Goal: Task Accomplishment & Management: Manage account settings

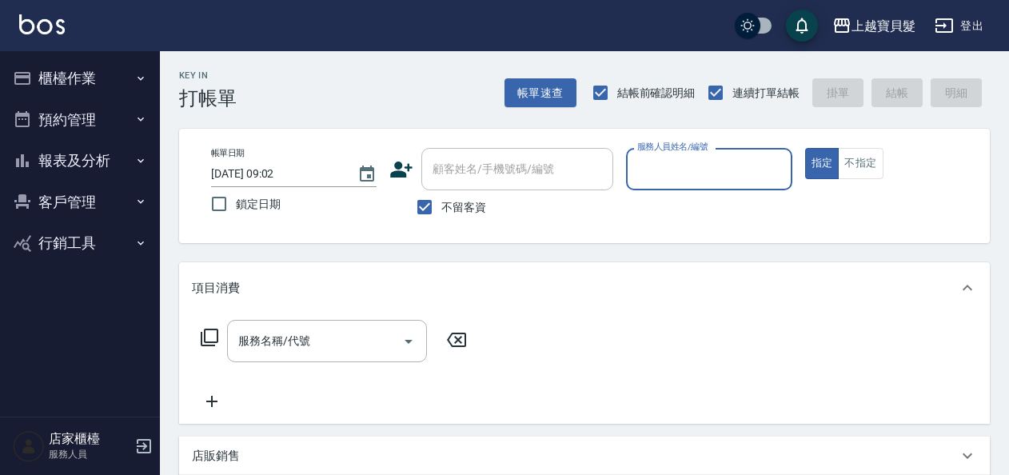
click at [121, 169] on button "報表及分析" at bounding box center [79, 161] width 147 height 42
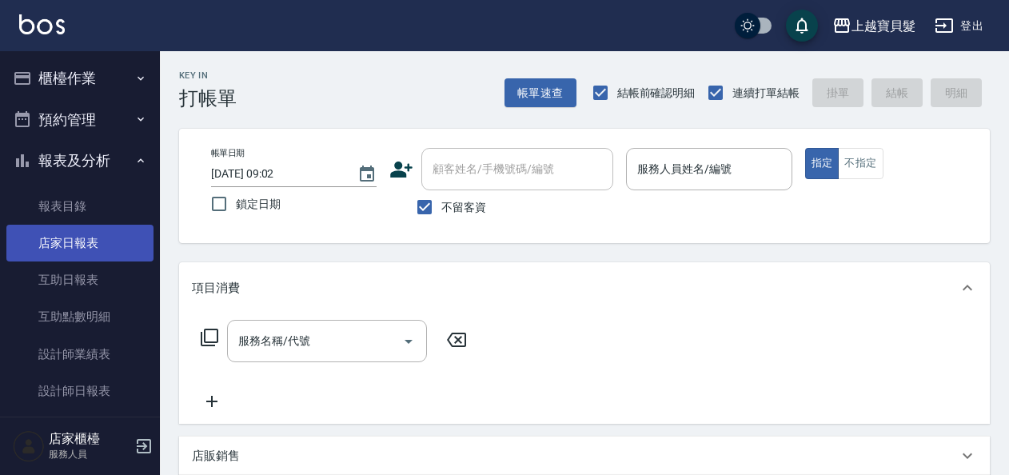
click at [120, 238] on link "店家日報表" at bounding box center [79, 243] width 147 height 37
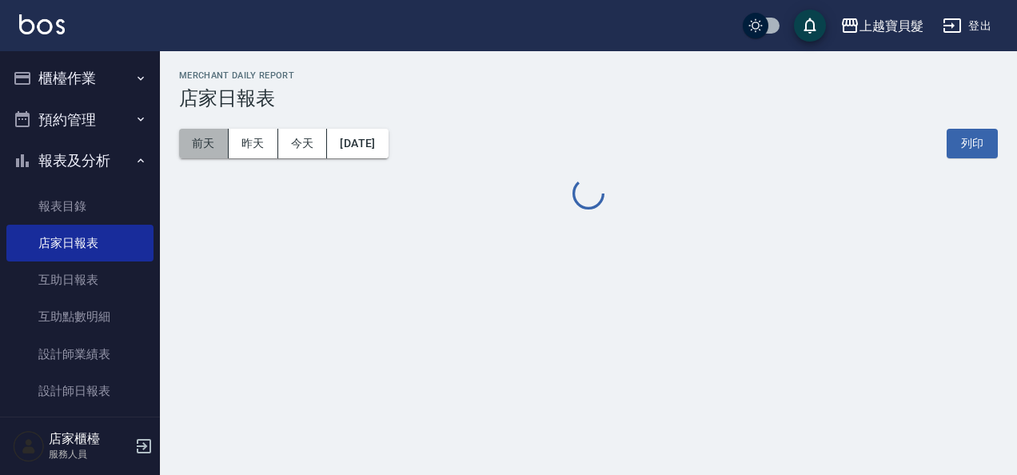
click at [200, 145] on button "前天" at bounding box center [204, 144] width 50 height 30
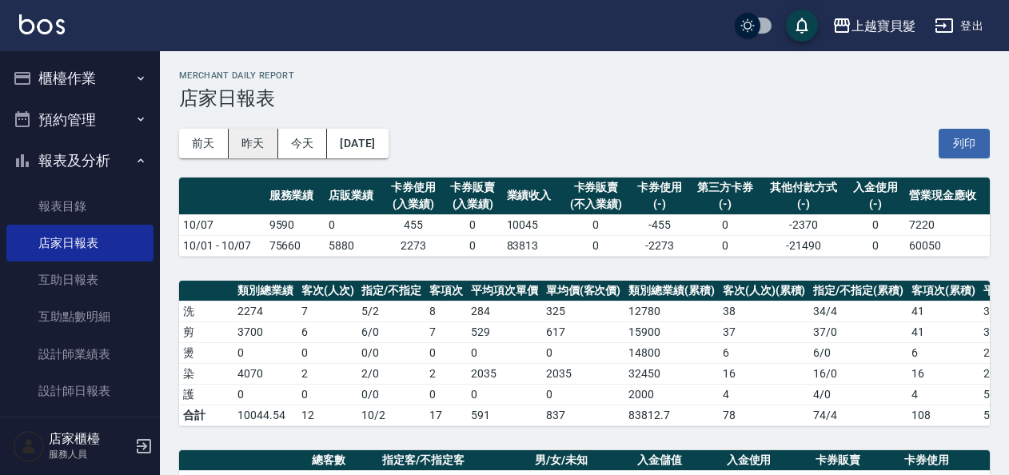
click at [272, 131] on button "昨天" at bounding box center [254, 144] width 50 height 30
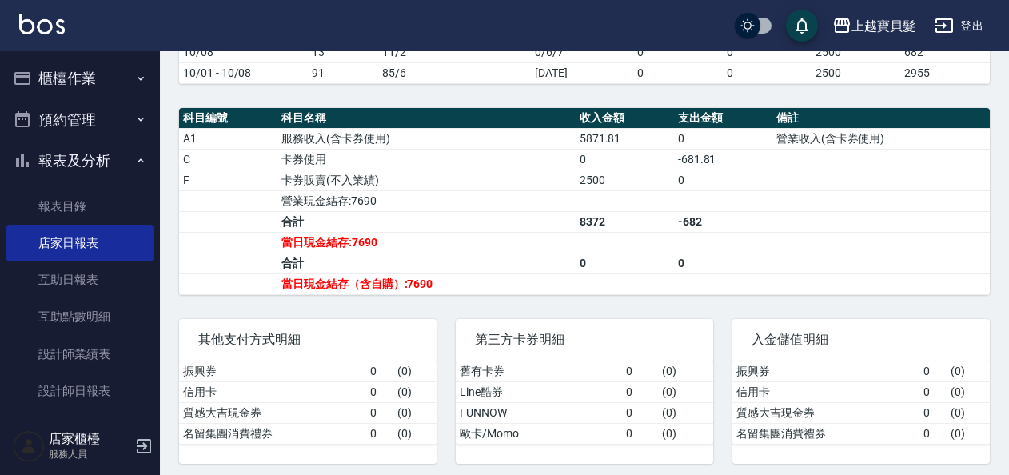
scroll to position [441, 0]
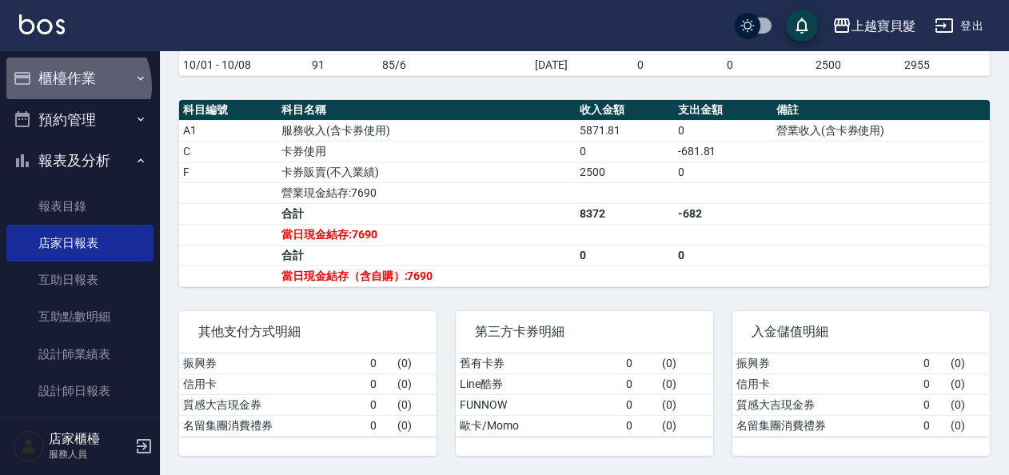
click at [72, 86] on button "櫃檯作業" at bounding box center [79, 79] width 147 height 42
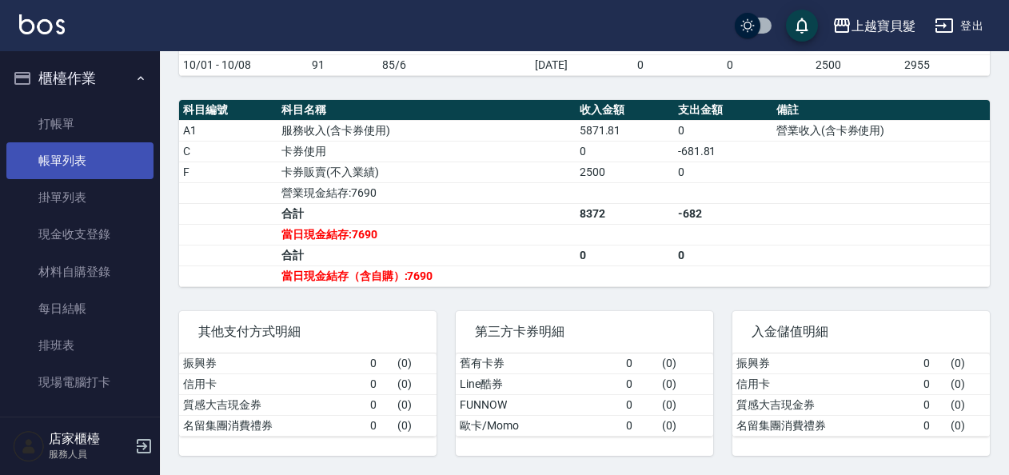
click at [77, 153] on link "帳單列表" at bounding box center [79, 160] width 147 height 37
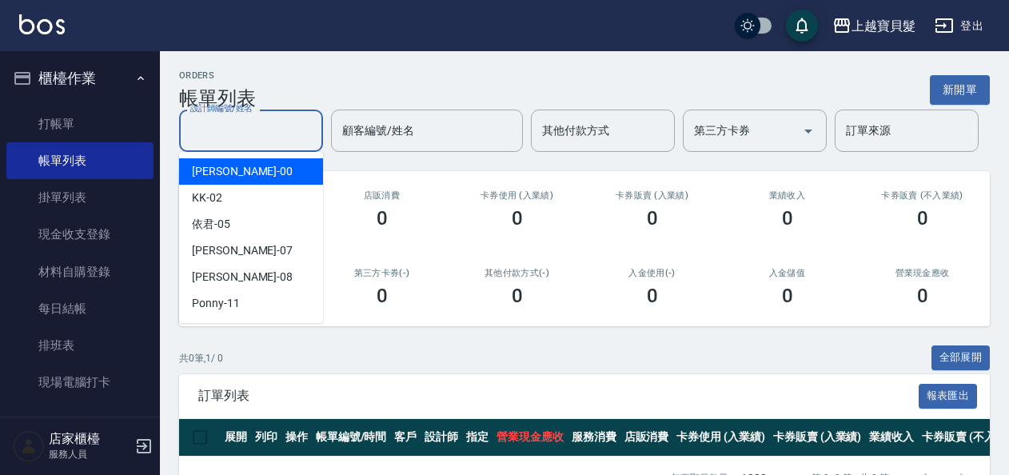
click at [230, 142] on input "設計師編號/姓名" at bounding box center [250, 131] width 129 height 28
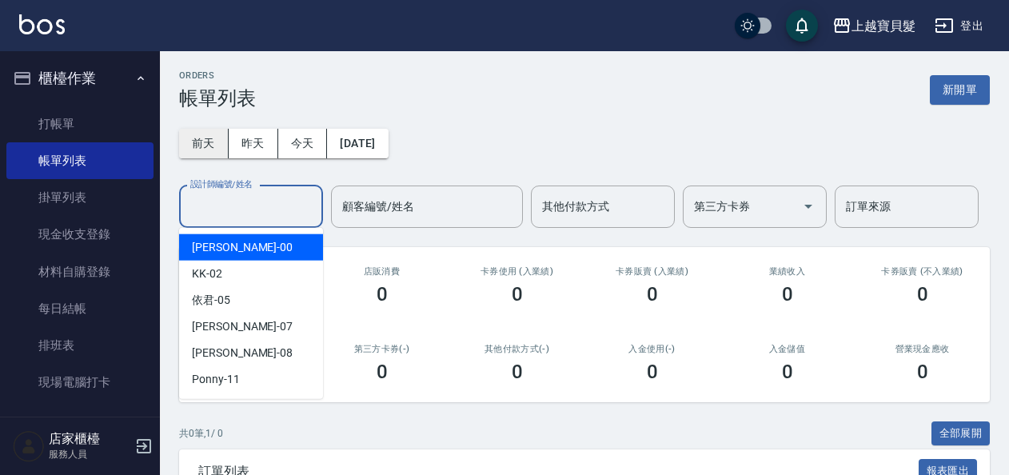
click at [202, 145] on button "前天" at bounding box center [204, 144] width 50 height 30
click at [271, 216] on input "設計師編號/姓名" at bounding box center [250, 207] width 129 height 28
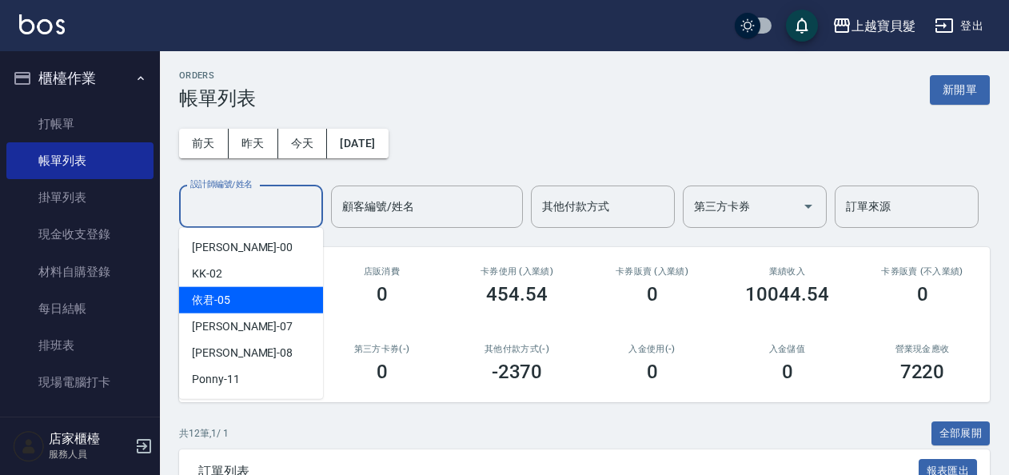
click at [254, 299] on div "依君 -05" at bounding box center [251, 300] width 144 height 26
type input "依君-05"
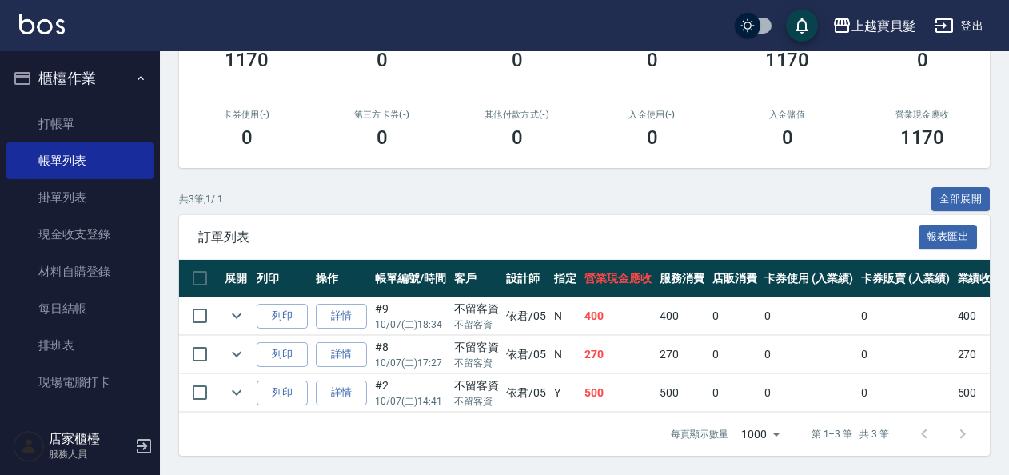
scroll to position [245, 0]
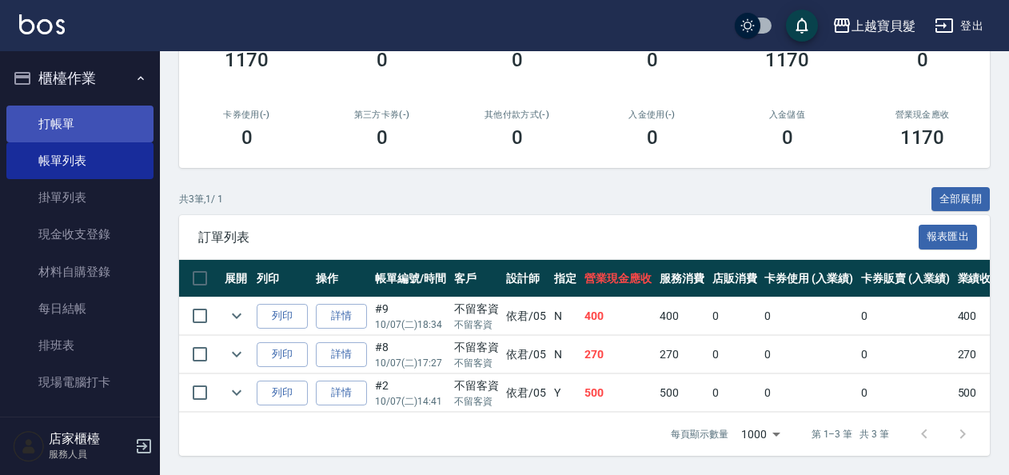
click at [86, 123] on link "打帳單" at bounding box center [79, 123] width 147 height 37
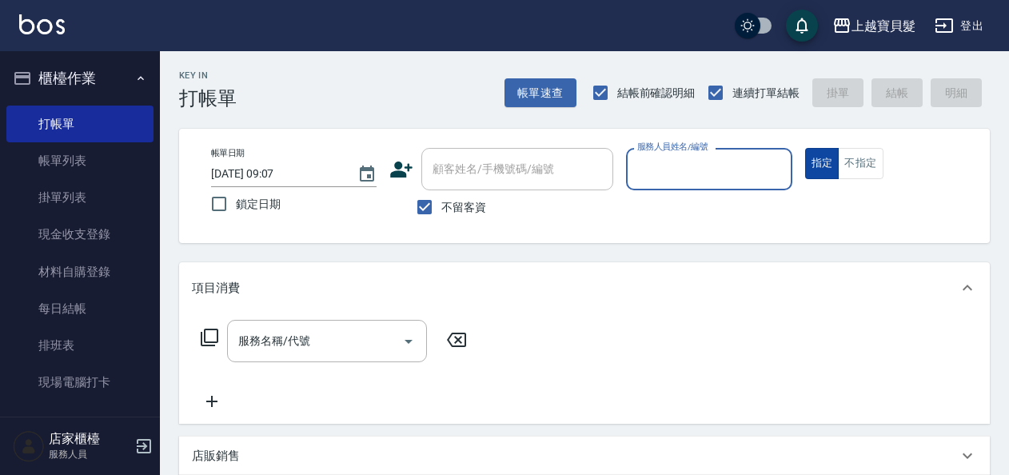
click at [831, 163] on button "指定" at bounding box center [822, 163] width 34 height 31
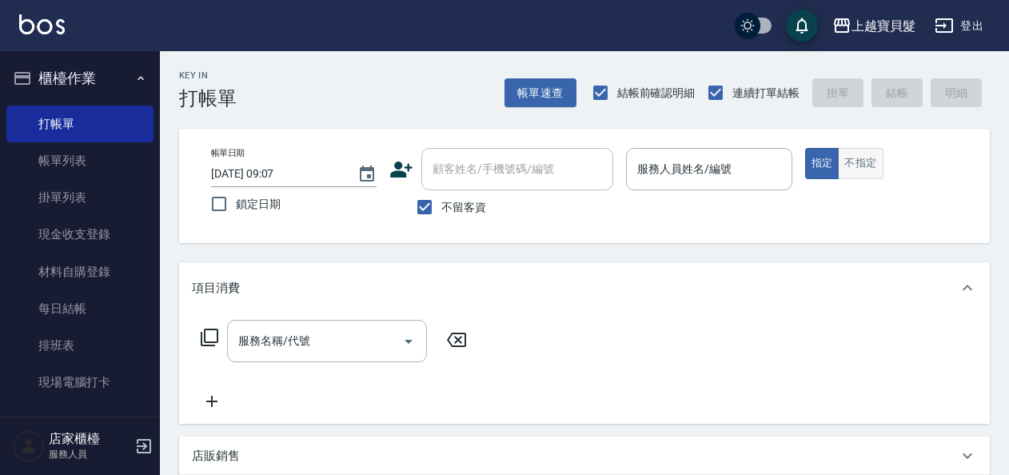
click at [855, 160] on button "不指定" at bounding box center [860, 163] width 45 height 31
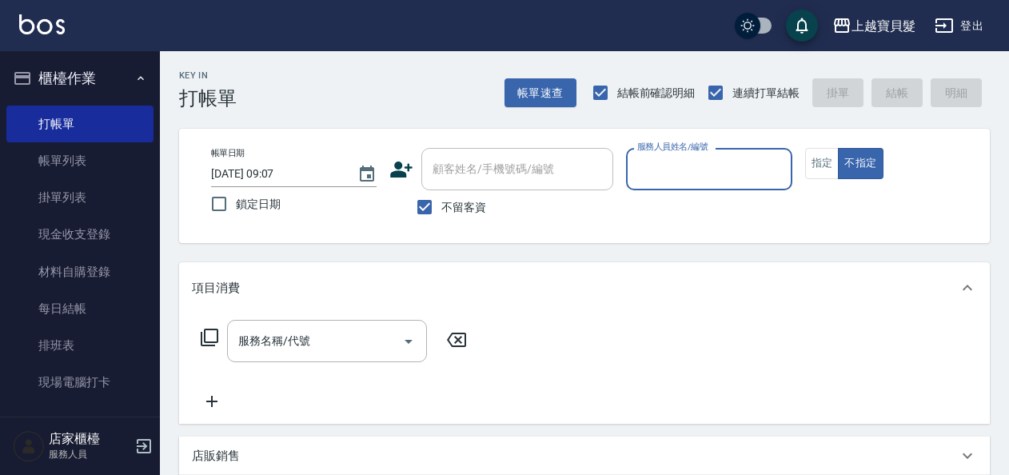
click at [744, 166] on input "服務人員姓名/編號" at bounding box center [708, 169] width 151 height 28
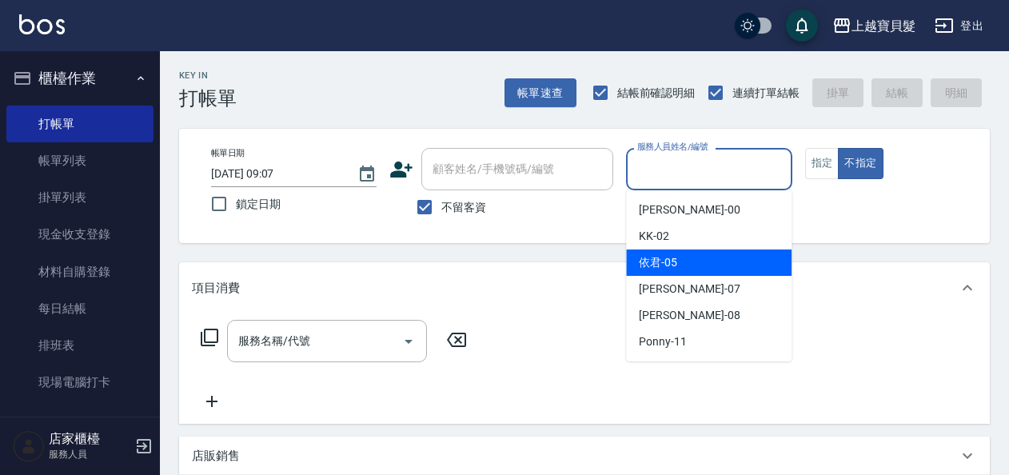
click at [719, 274] on div "依君 -05" at bounding box center [708, 262] width 165 height 26
type input "依君-05"
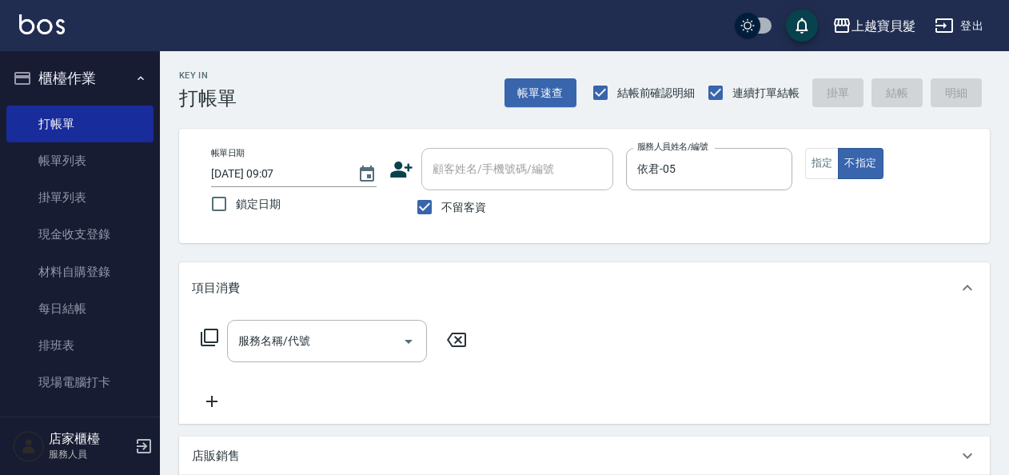
click at [218, 340] on icon at bounding box center [209, 337] width 19 height 19
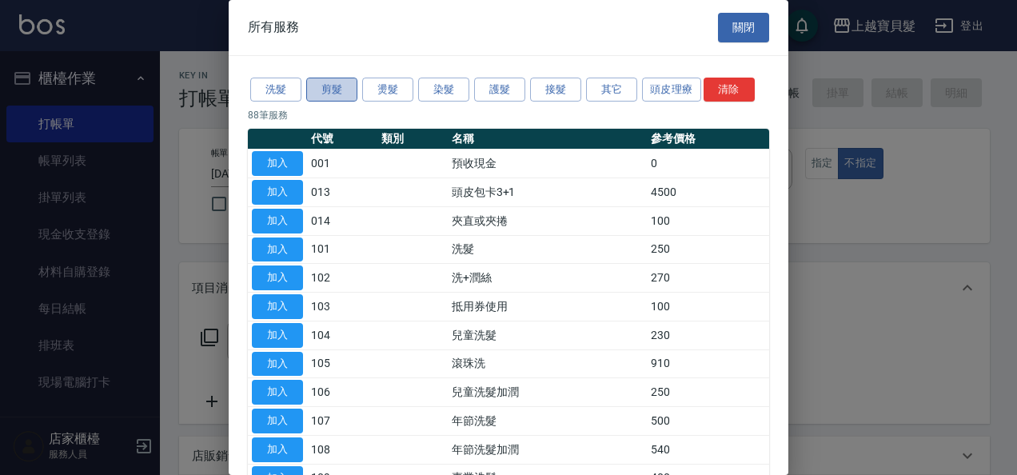
click at [329, 90] on button "剪髮" at bounding box center [331, 90] width 51 height 25
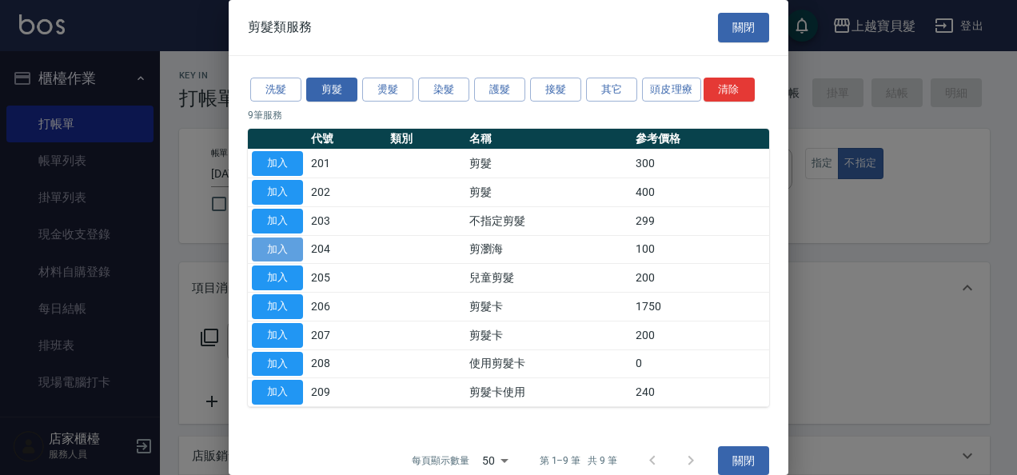
click at [279, 245] on button "加入" at bounding box center [277, 249] width 51 height 25
type input "剪瀏海(204)"
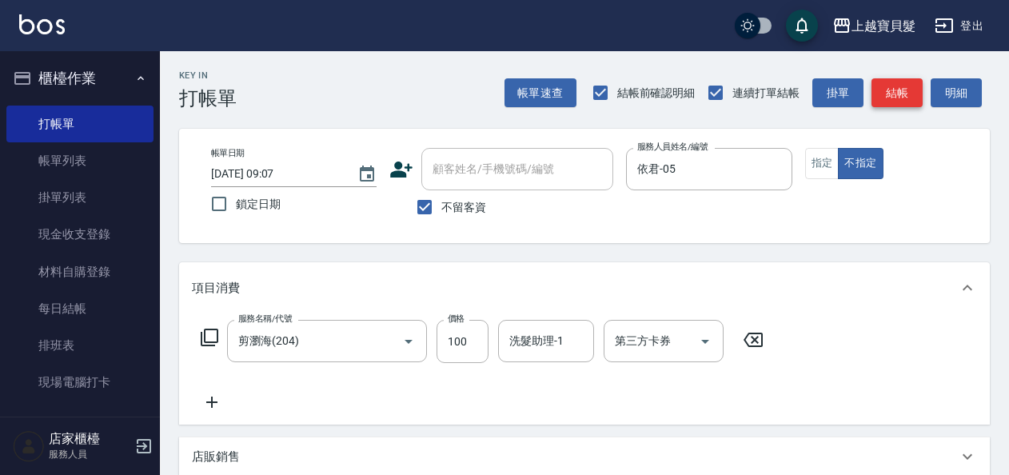
click at [904, 85] on button "結帳" at bounding box center [896, 93] width 51 height 30
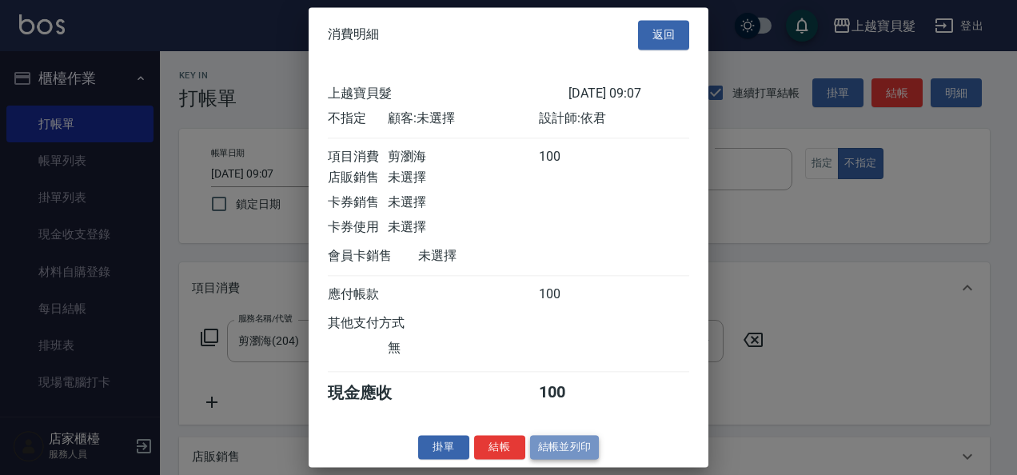
click at [581, 453] on button "結帳並列印" at bounding box center [565, 447] width 70 height 25
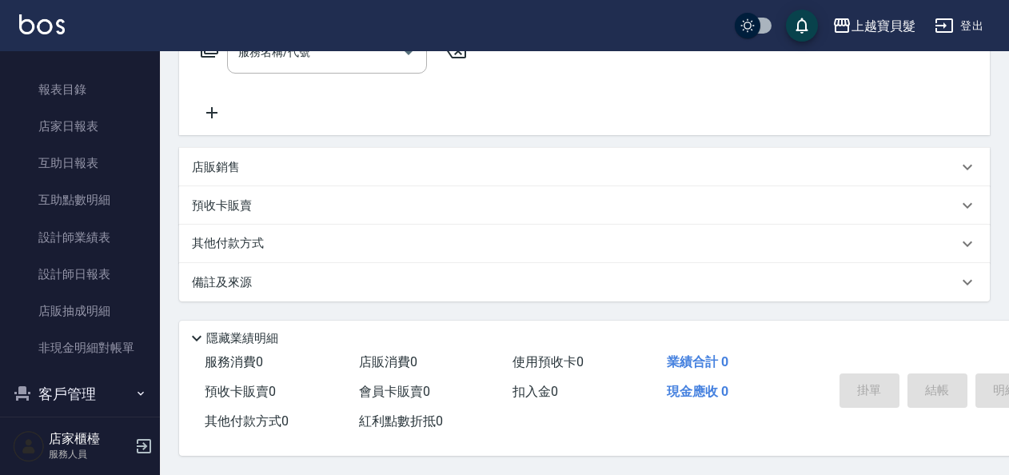
scroll to position [323, 0]
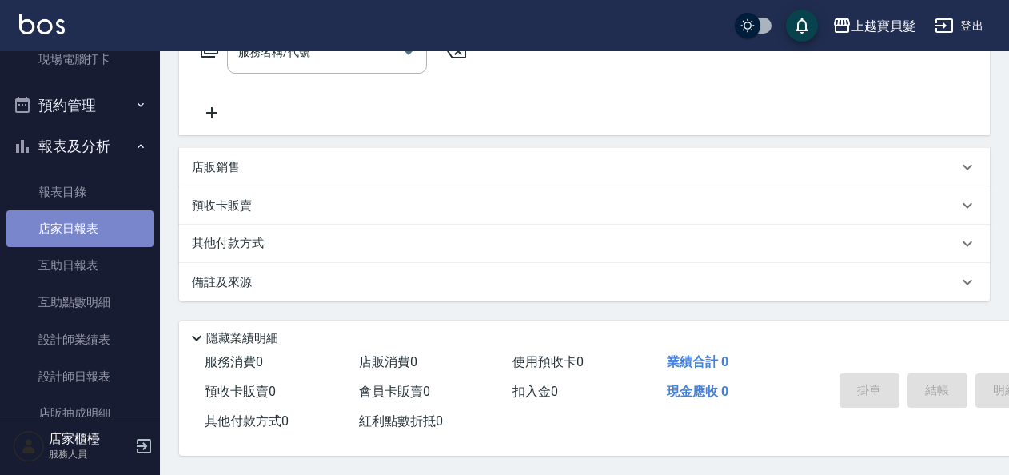
click at [104, 229] on link "店家日報表" at bounding box center [79, 228] width 147 height 37
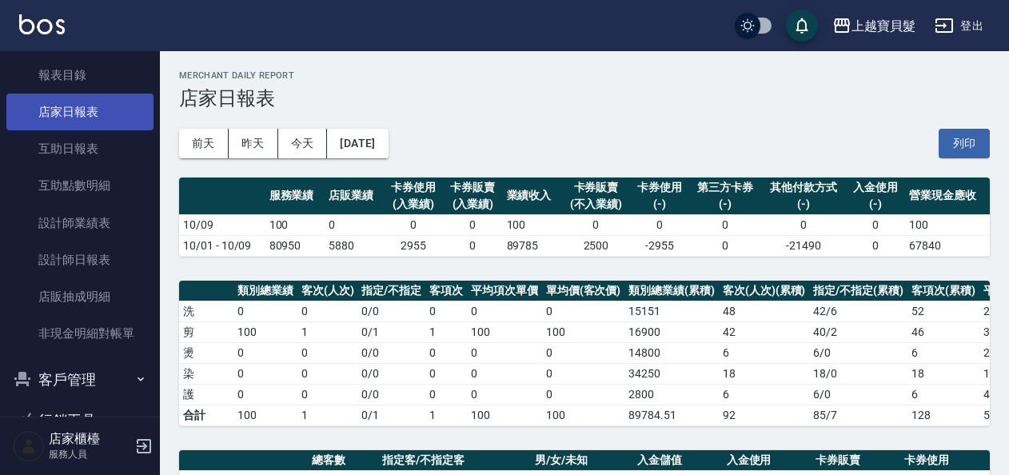
scroll to position [483, 0]
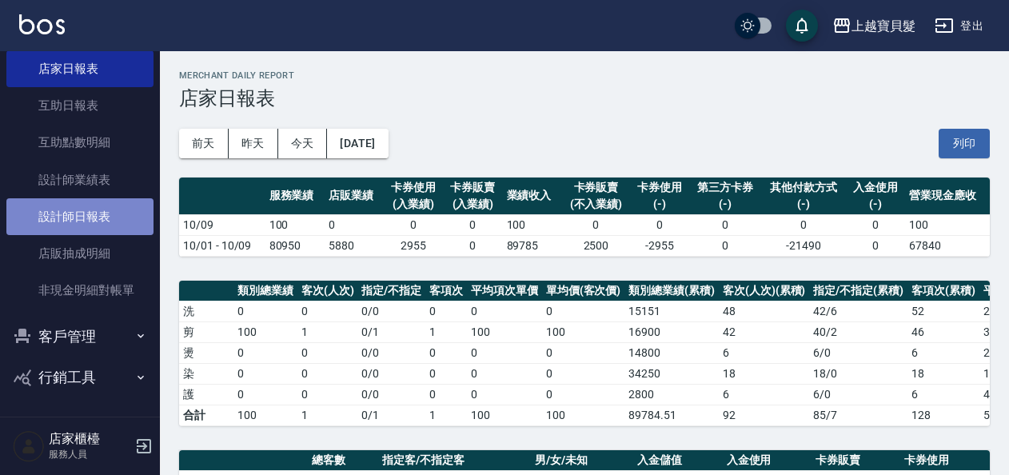
click at [104, 223] on link "設計師日報表" at bounding box center [79, 216] width 147 height 37
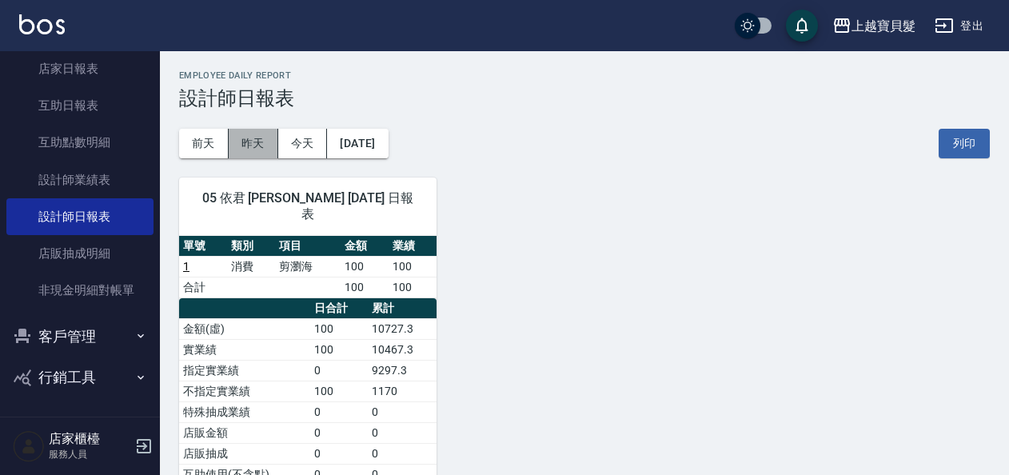
click at [254, 148] on button "昨天" at bounding box center [254, 144] width 50 height 30
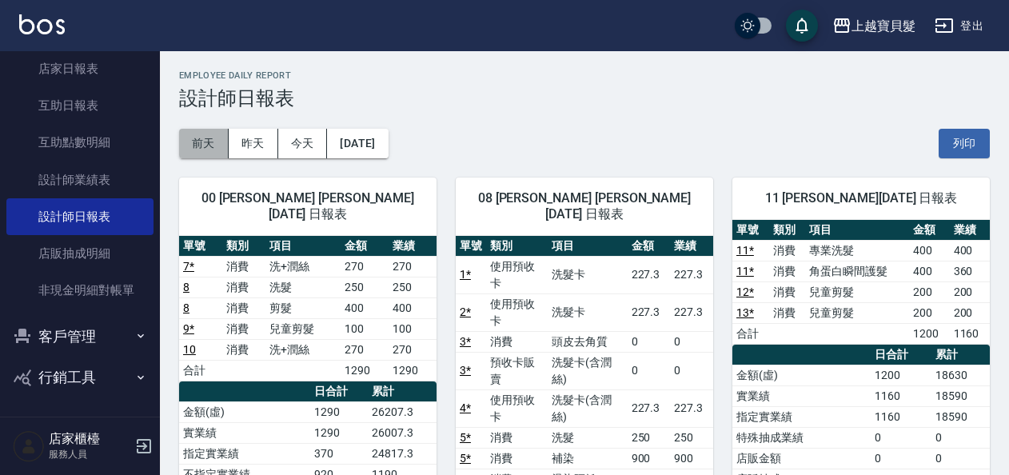
click at [185, 145] on button "前天" at bounding box center [204, 144] width 50 height 30
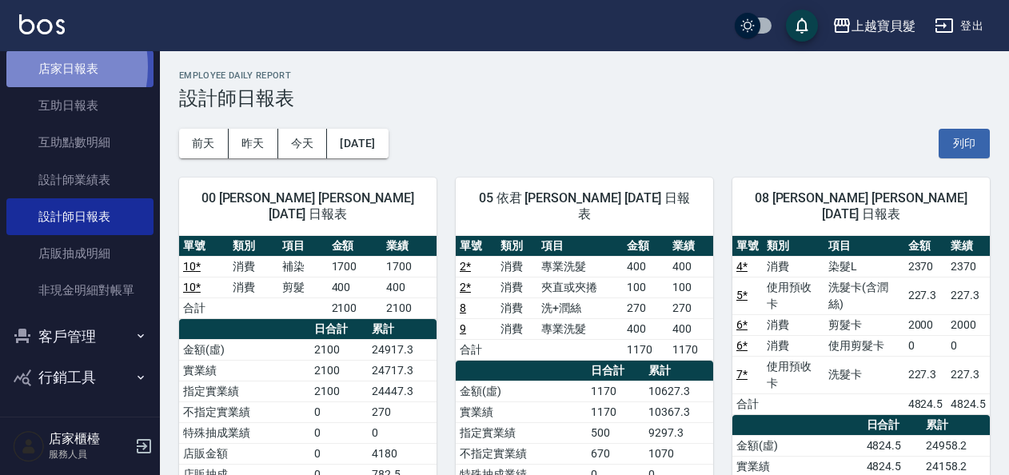
click at [30, 67] on link "店家日報表" at bounding box center [79, 68] width 147 height 37
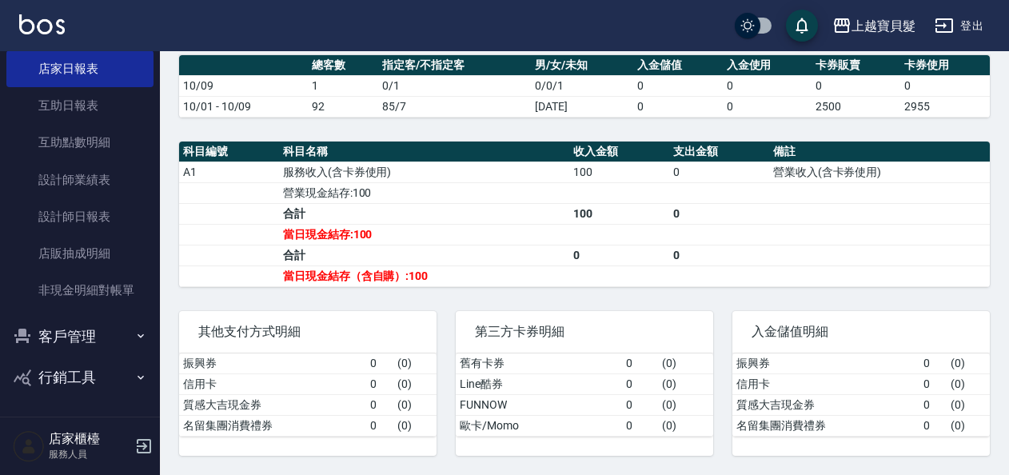
scroll to position [400, 0]
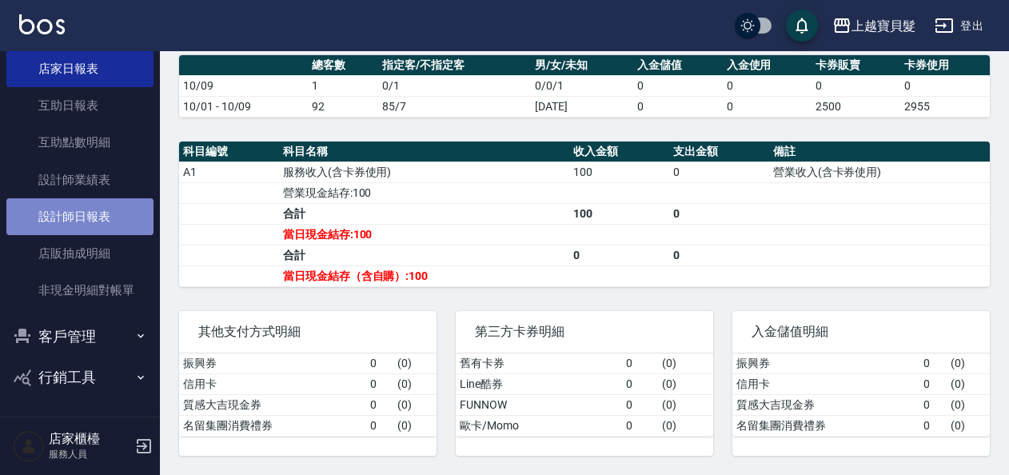
click at [93, 230] on link "設計師日報表" at bounding box center [79, 216] width 147 height 37
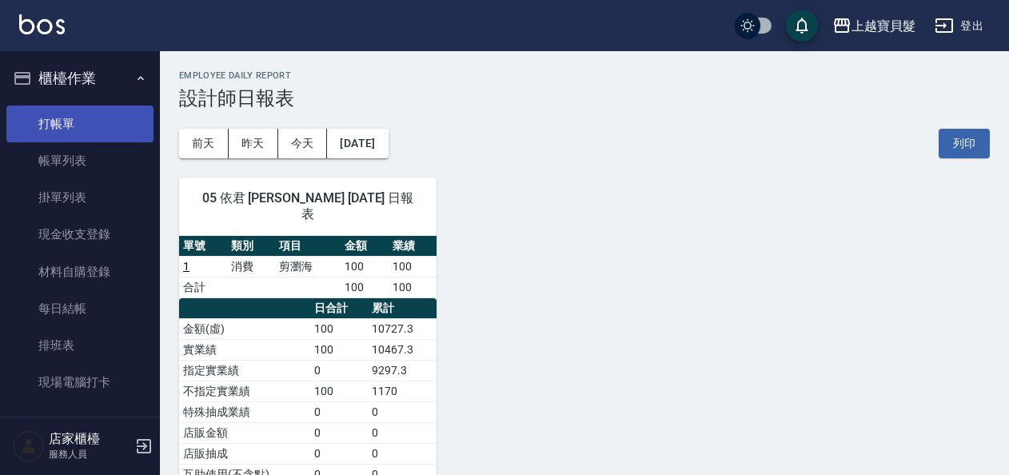
click at [50, 132] on link "打帳單" at bounding box center [79, 123] width 147 height 37
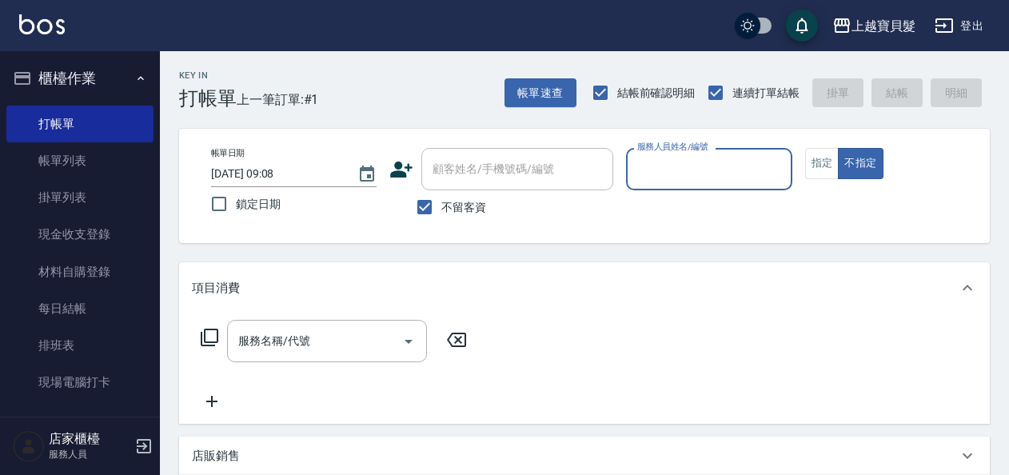
scroll to position [294, 0]
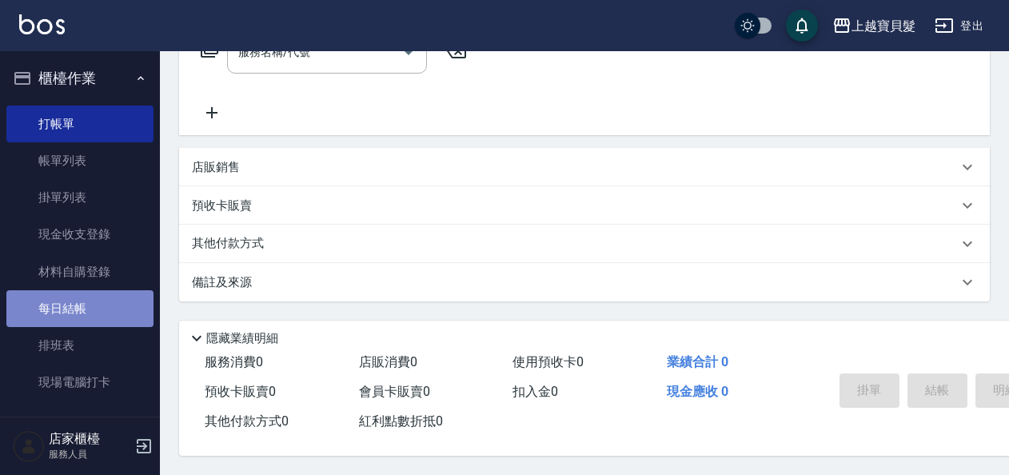
click at [95, 320] on link "每日結帳" at bounding box center [79, 308] width 147 height 37
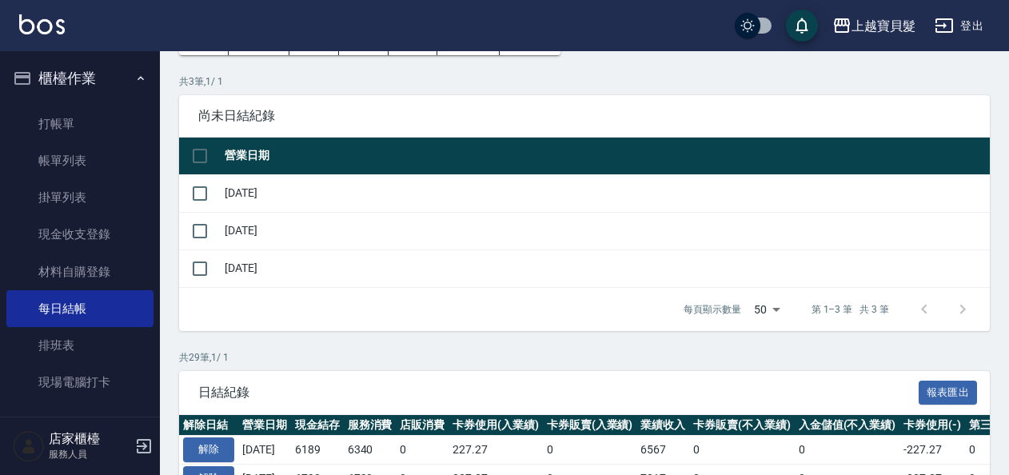
scroll to position [80, 0]
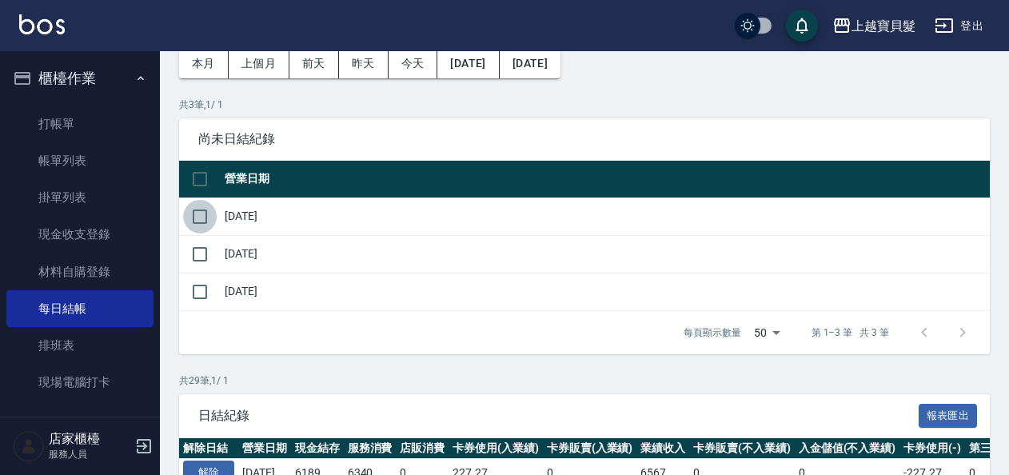
click at [201, 205] on input "checkbox" at bounding box center [200, 217] width 34 height 34
checkbox input "true"
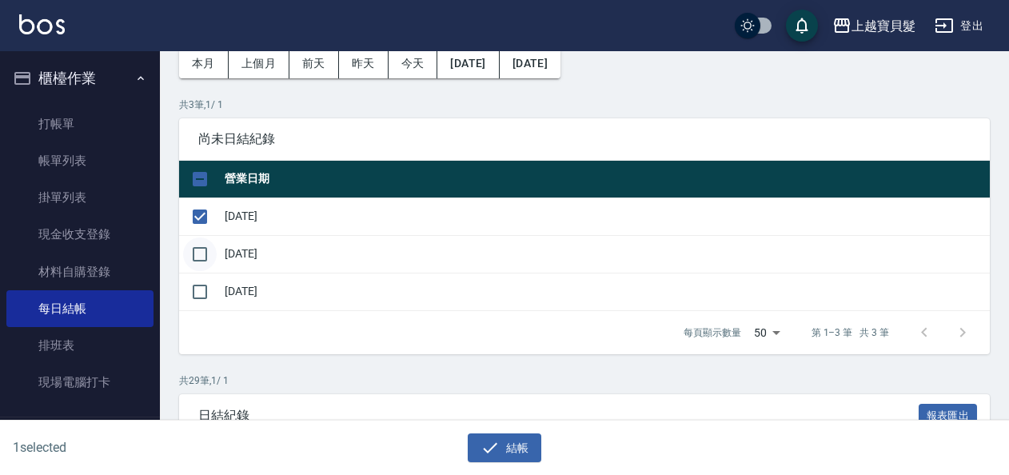
click at [197, 262] on input "checkbox" at bounding box center [200, 254] width 34 height 34
checkbox input "true"
click at [538, 447] on button "結帳" at bounding box center [505, 448] width 74 height 30
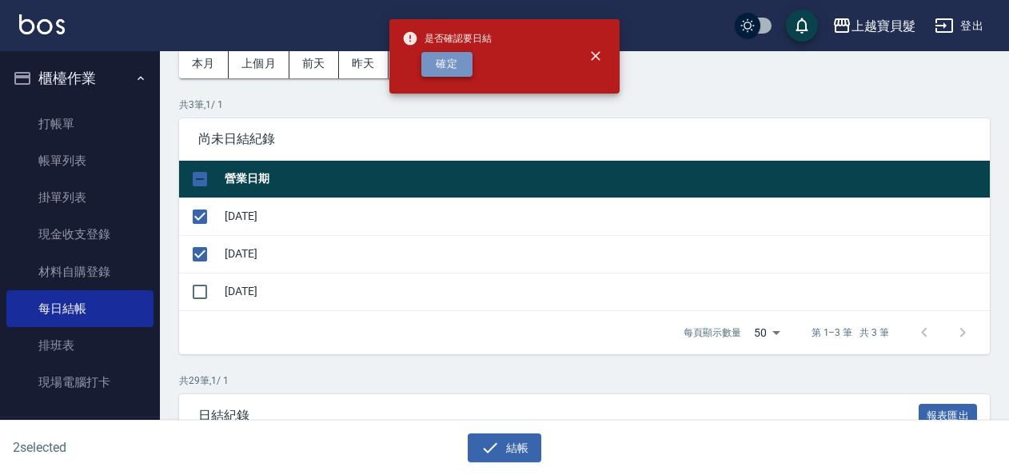
click at [454, 56] on button "確定" at bounding box center [446, 64] width 51 height 25
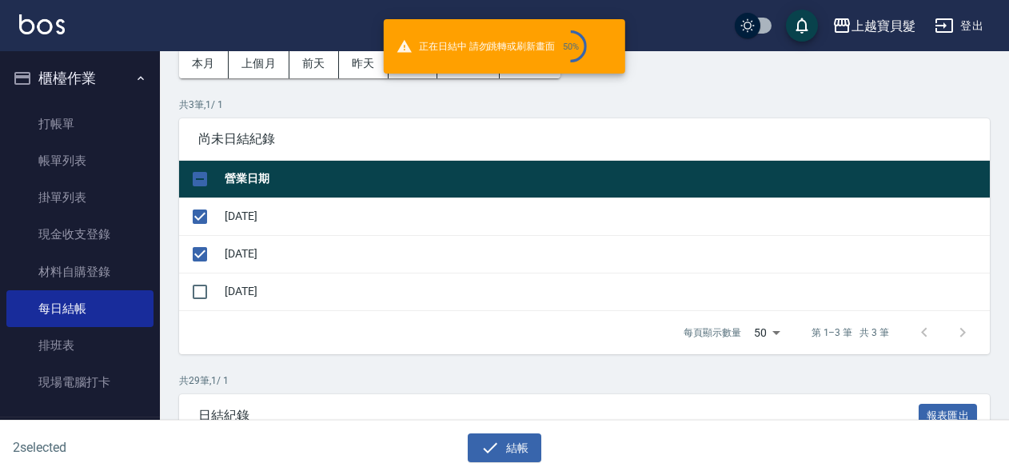
checkbox input "false"
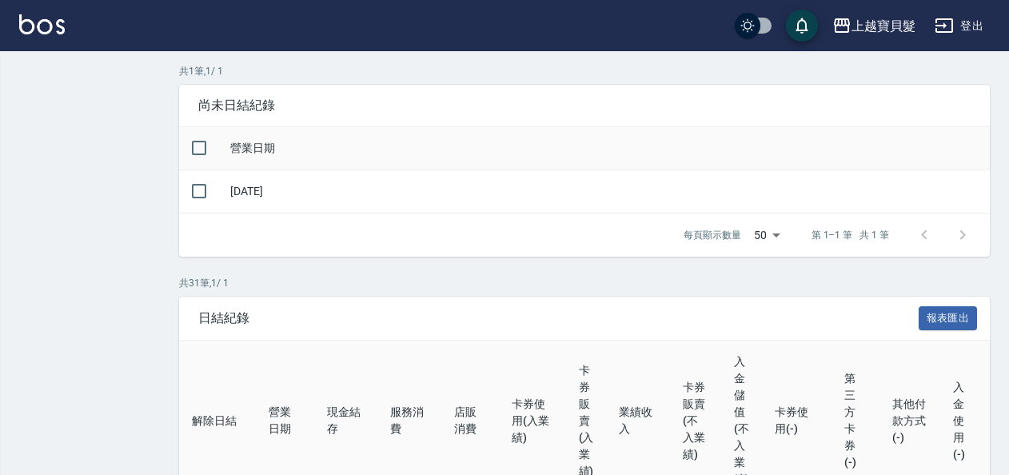
scroll to position [113, 0]
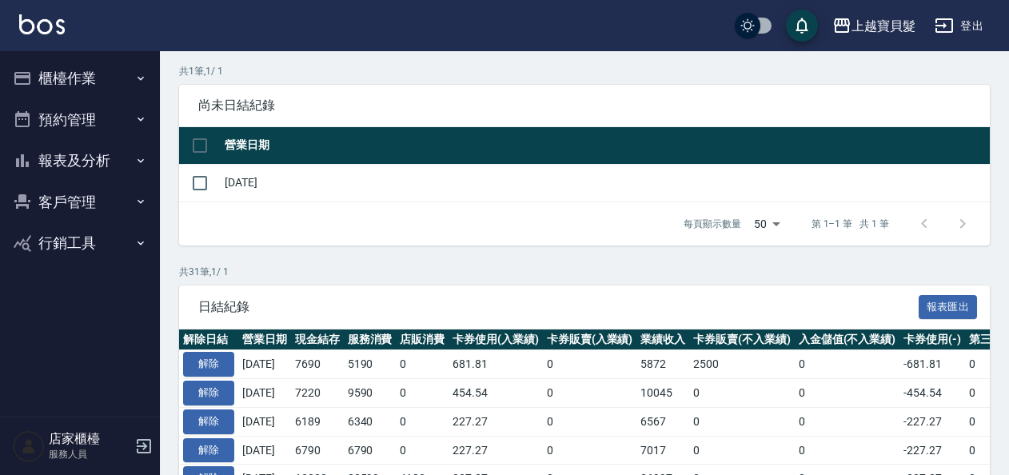
click at [116, 61] on button "櫃檯作業" at bounding box center [79, 79] width 147 height 42
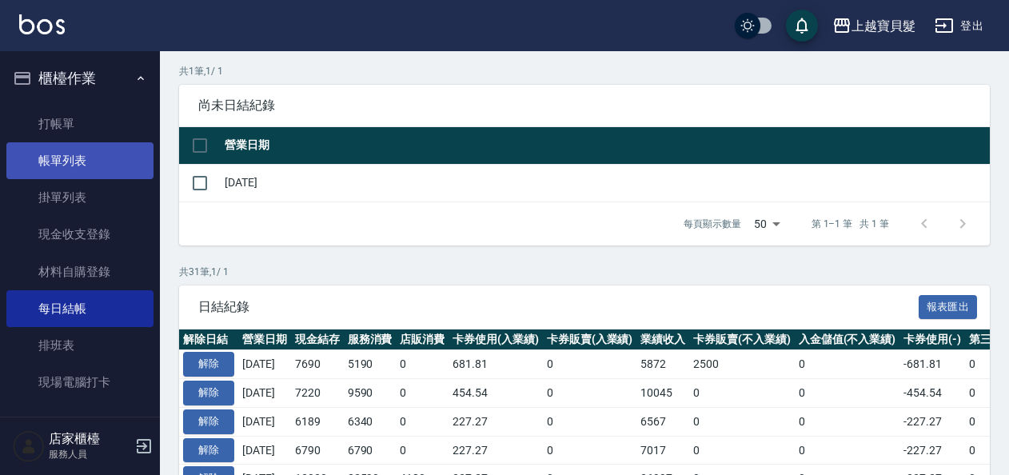
click at [136, 165] on link "帳單列表" at bounding box center [79, 160] width 147 height 37
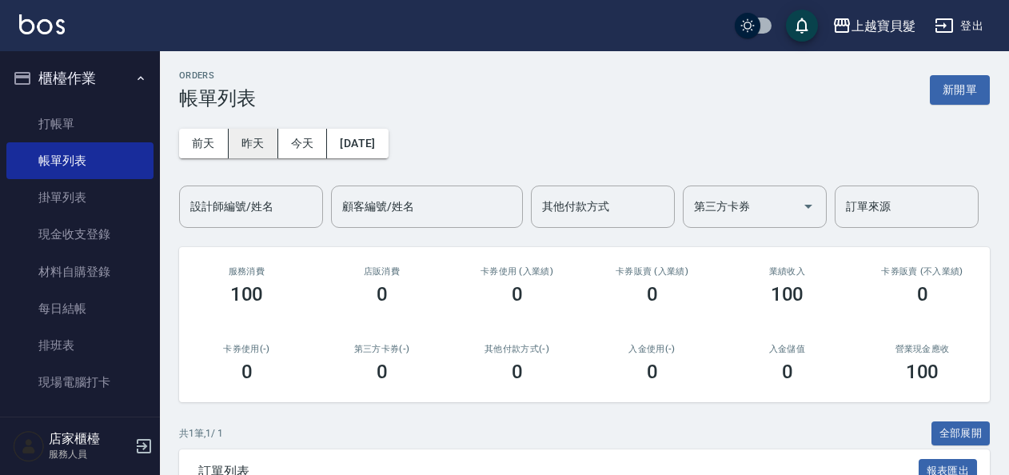
click at [251, 147] on button "昨天" at bounding box center [254, 144] width 50 height 30
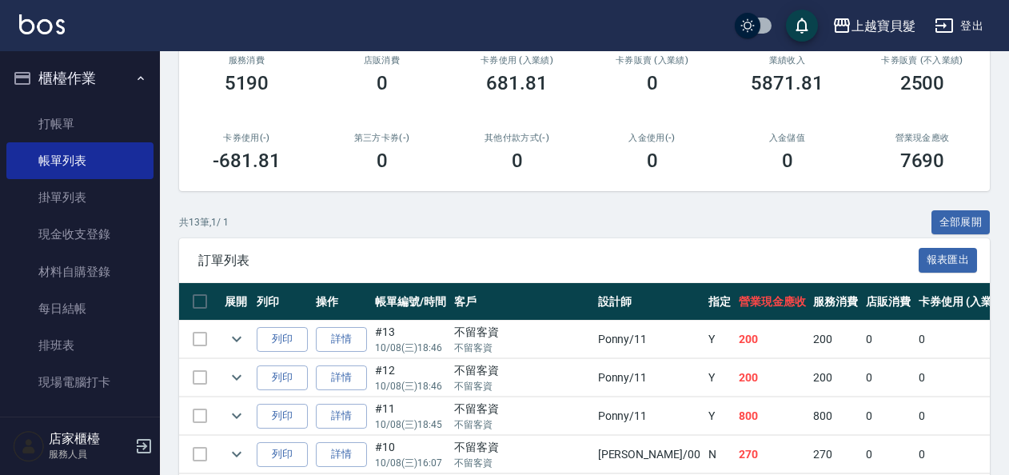
scroll to position [63, 0]
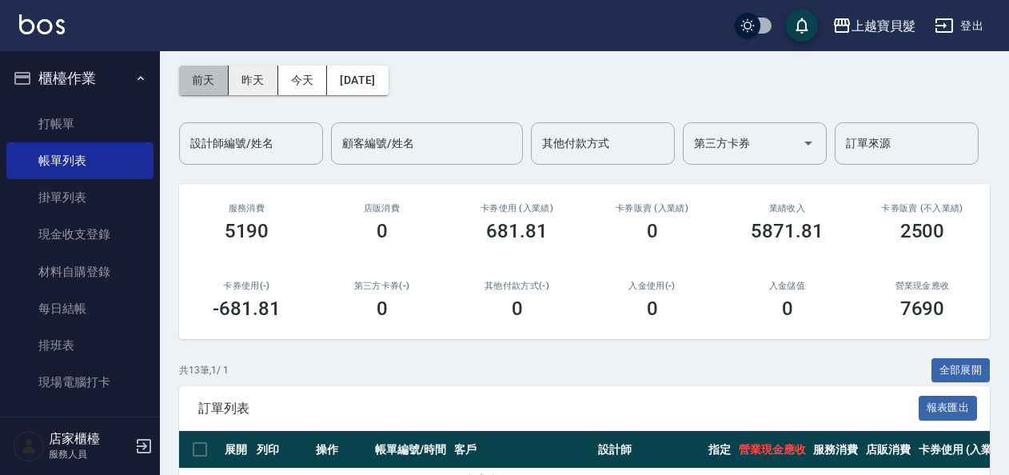
drag, startPoint x: 213, startPoint y: 82, endPoint x: 251, endPoint y: 128, distance: 59.0
click at [213, 82] on button "前天" at bounding box center [204, 81] width 50 height 30
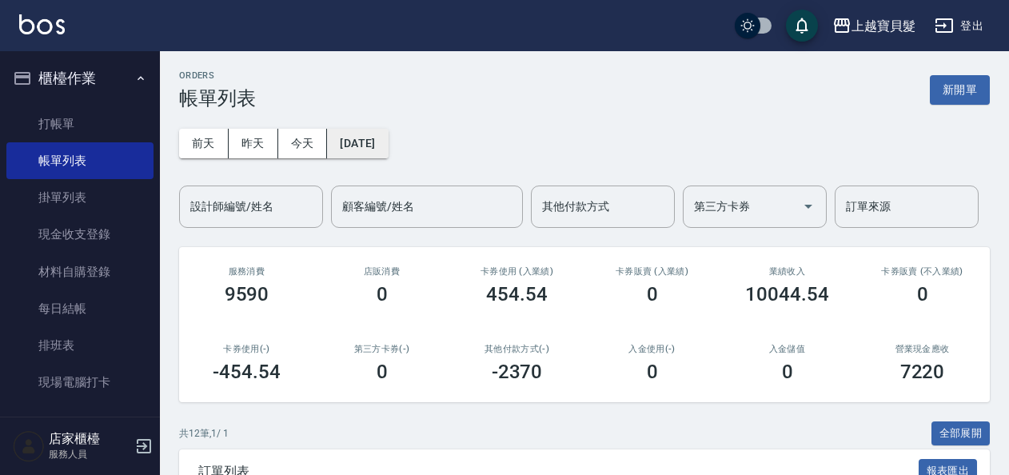
click at [368, 149] on button "[DATE]" at bounding box center [357, 144] width 61 height 30
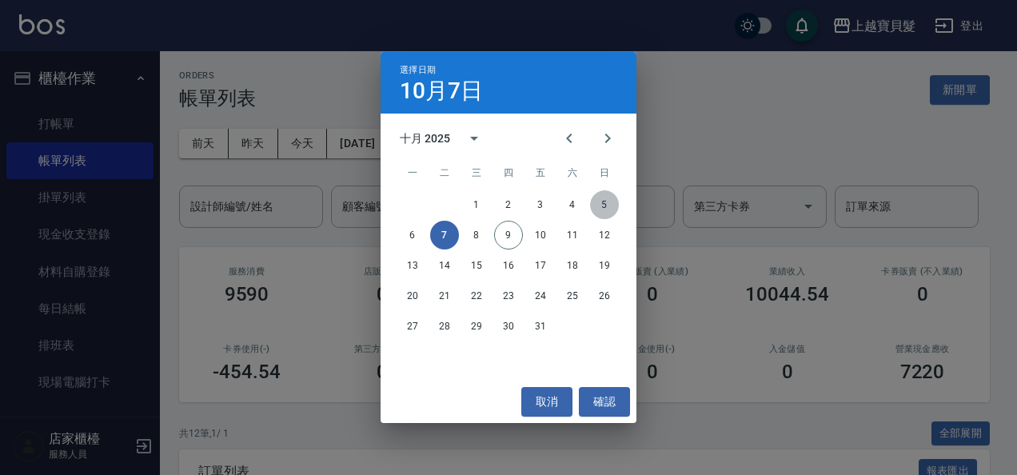
click at [608, 208] on button "5" at bounding box center [604, 204] width 29 height 29
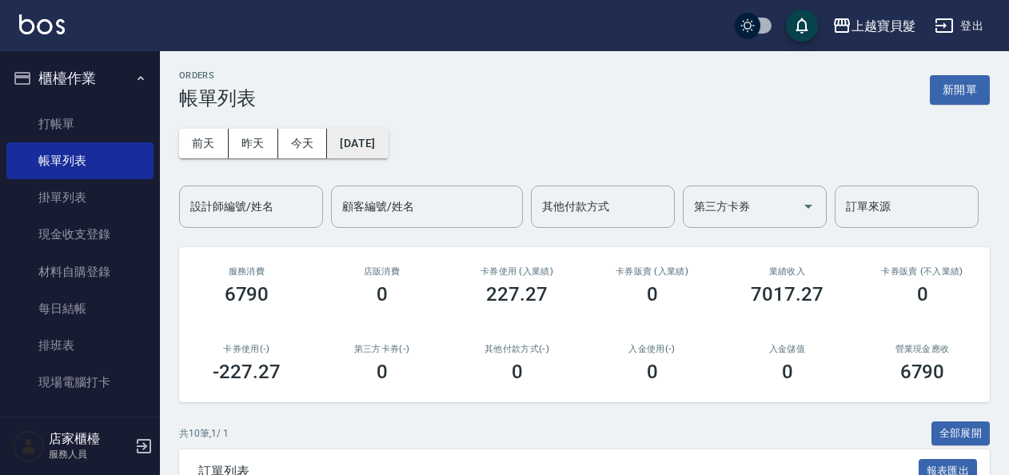
click at [388, 153] on button "[DATE]" at bounding box center [357, 144] width 61 height 30
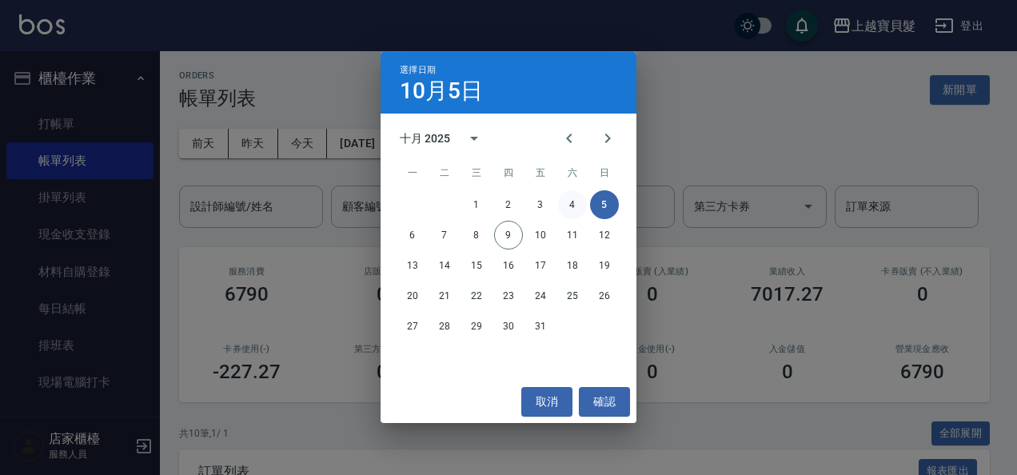
click at [566, 193] on button "4" at bounding box center [572, 204] width 29 height 29
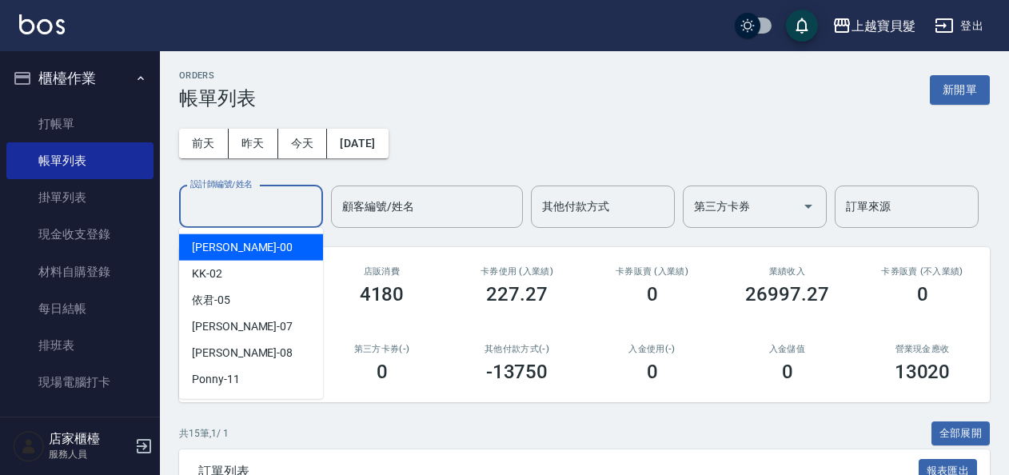
click at [240, 205] on input "設計師編號/姓名" at bounding box center [250, 207] width 129 height 28
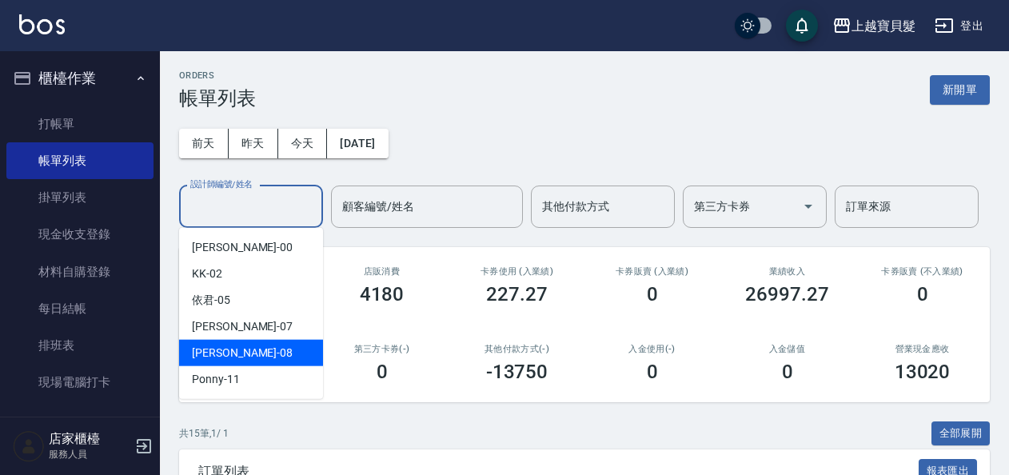
drag, startPoint x: 222, startPoint y: 347, endPoint x: 324, endPoint y: 336, distance: 102.9
click at [222, 348] on span "麗娟 -08" at bounding box center [242, 352] width 101 height 17
type input "麗娟-08"
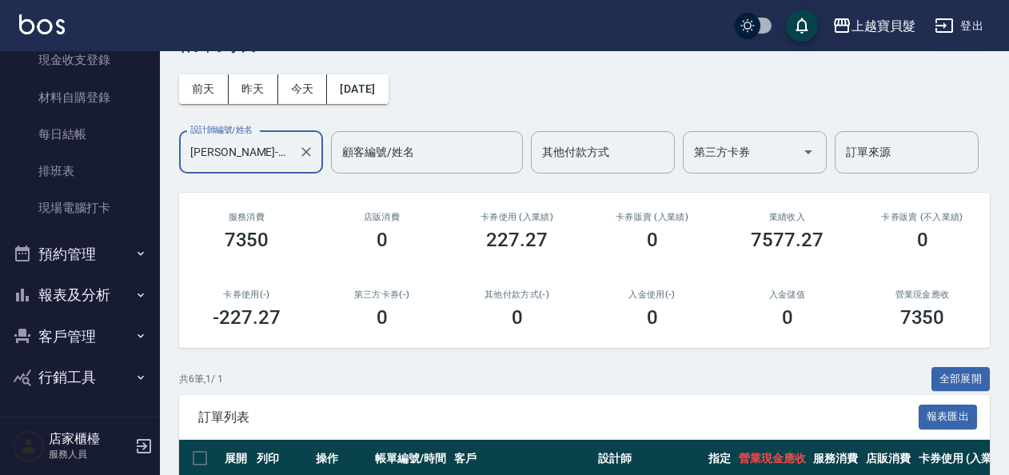
scroll to position [80, 0]
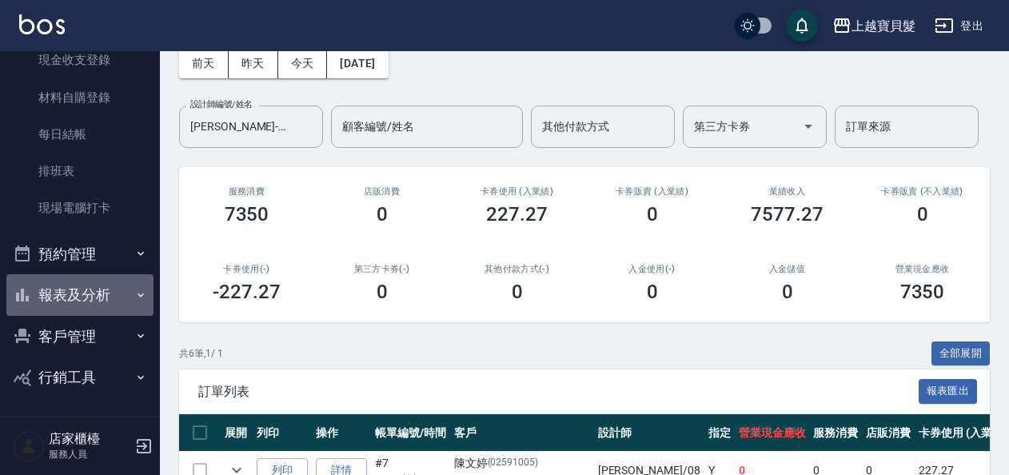
click at [117, 288] on button "報表及分析" at bounding box center [79, 295] width 147 height 42
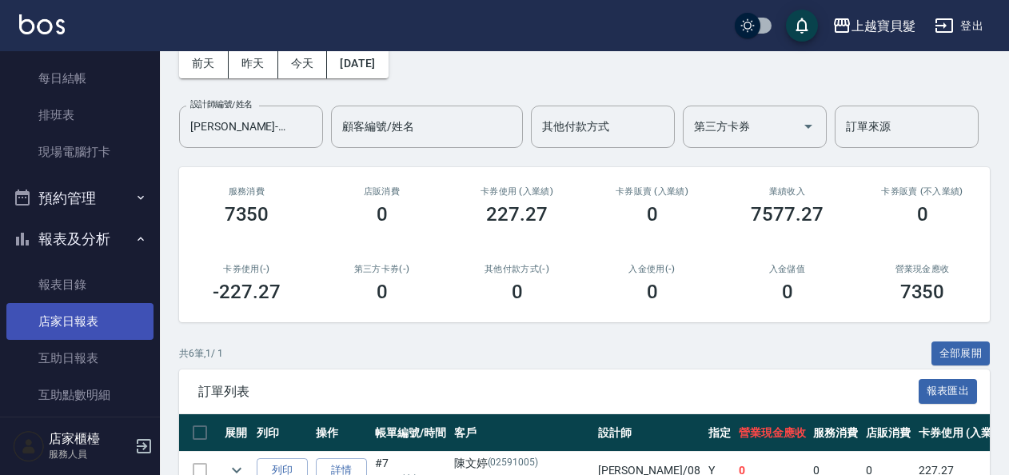
scroll to position [334, 0]
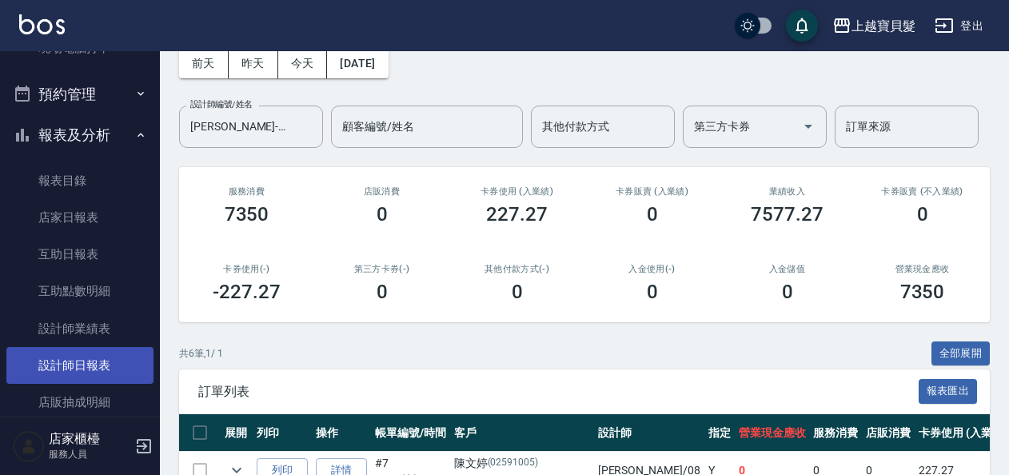
click at [115, 374] on link "設計師日報表" at bounding box center [79, 365] width 147 height 37
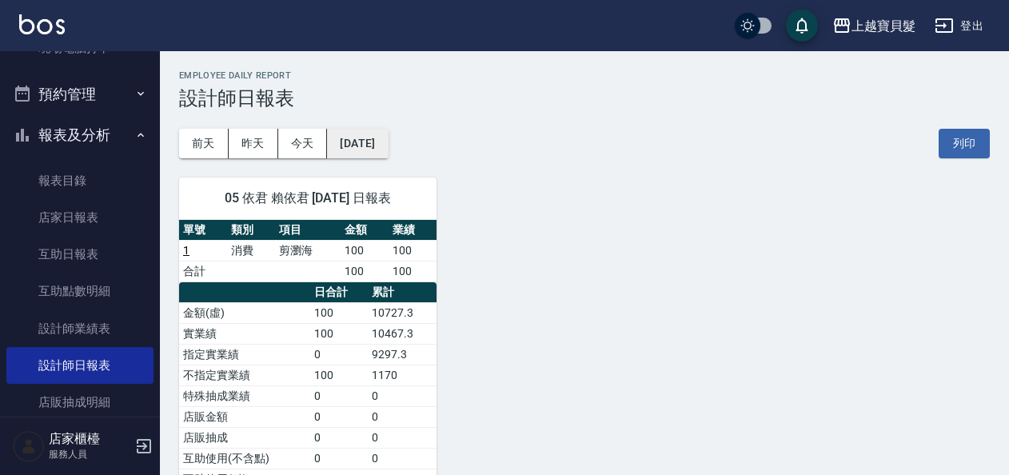
click at [364, 141] on button "[DATE]" at bounding box center [357, 144] width 61 height 30
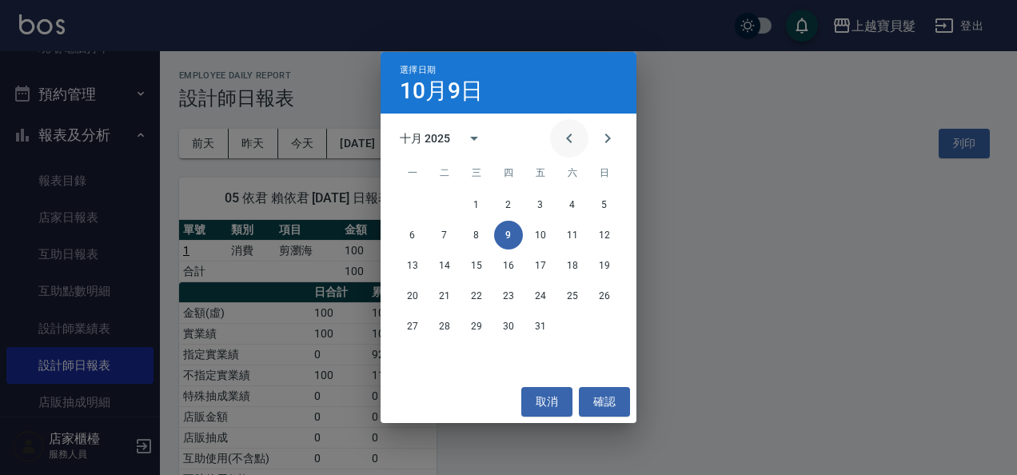
click at [553, 137] on button "Previous month" at bounding box center [569, 138] width 38 height 38
click at [451, 323] on button "30" at bounding box center [444, 326] width 29 height 29
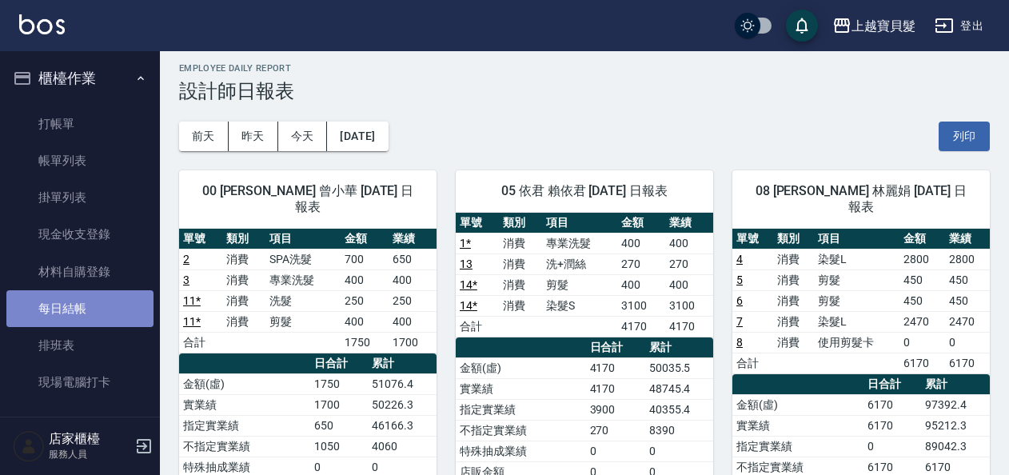
click at [117, 313] on link "每日結帳" at bounding box center [79, 308] width 147 height 37
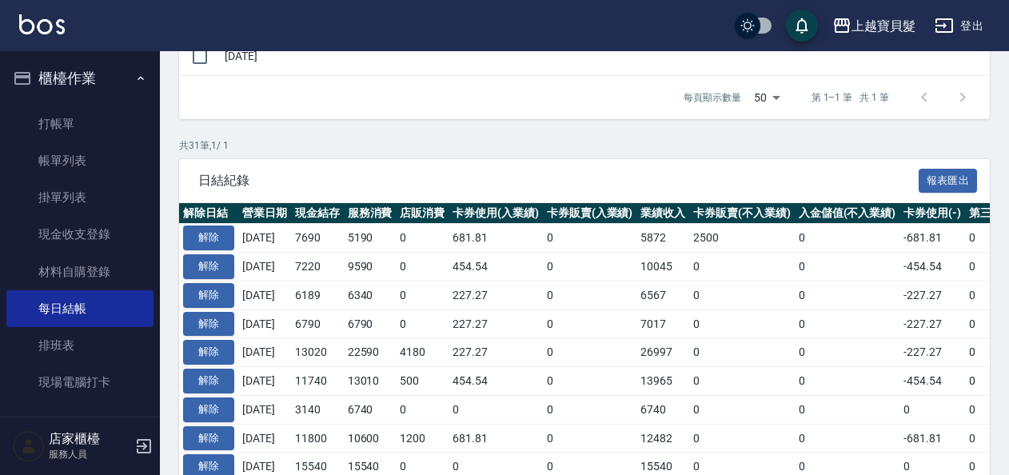
scroll to position [400, 0]
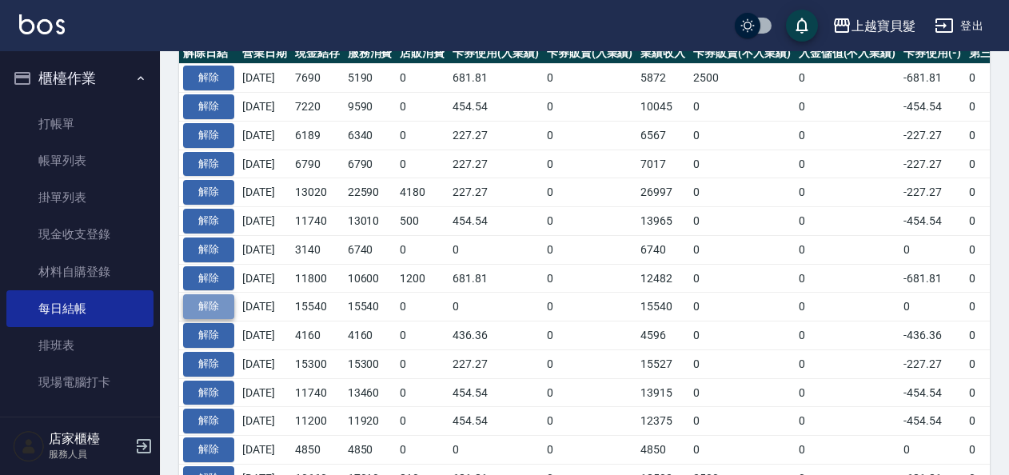
click at [212, 301] on button "解除" at bounding box center [208, 306] width 51 height 25
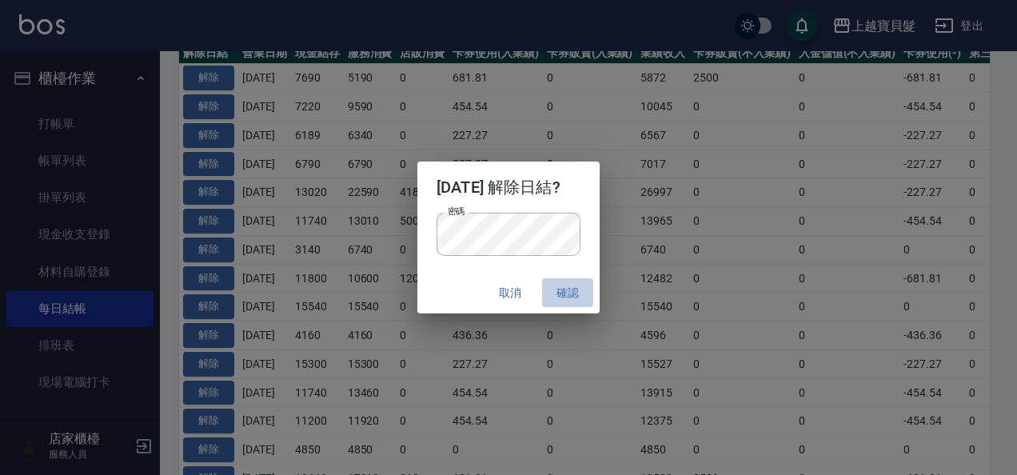
click at [558, 288] on button "確認" at bounding box center [567, 293] width 51 height 30
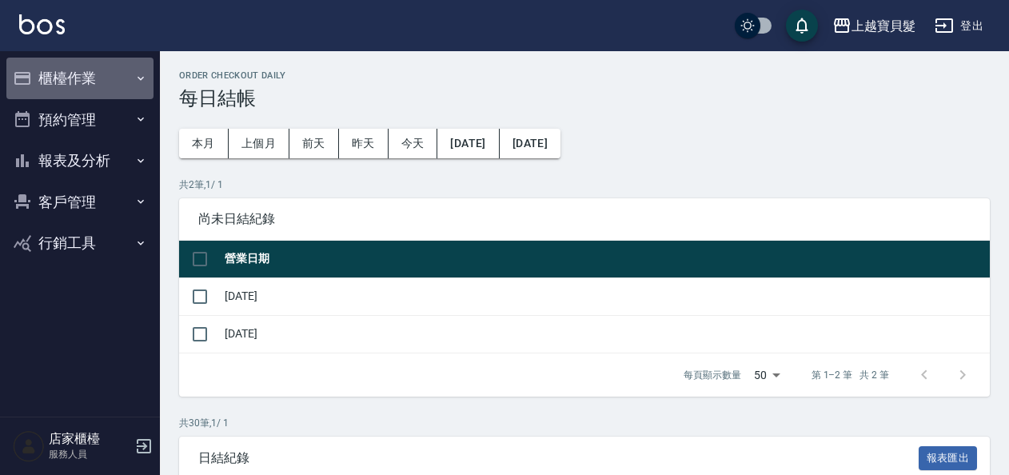
click at [79, 90] on button "櫃檯作業" at bounding box center [79, 79] width 147 height 42
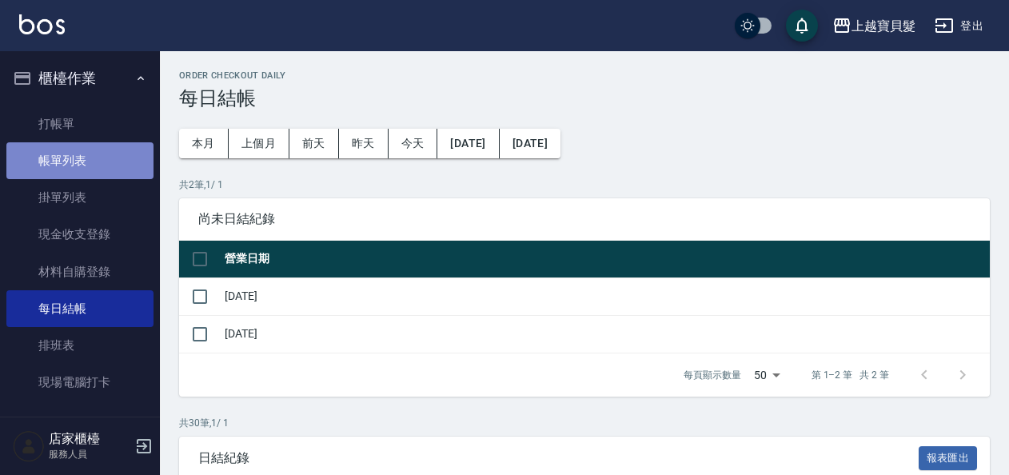
click at [108, 157] on link "帳單列表" at bounding box center [79, 160] width 147 height 37
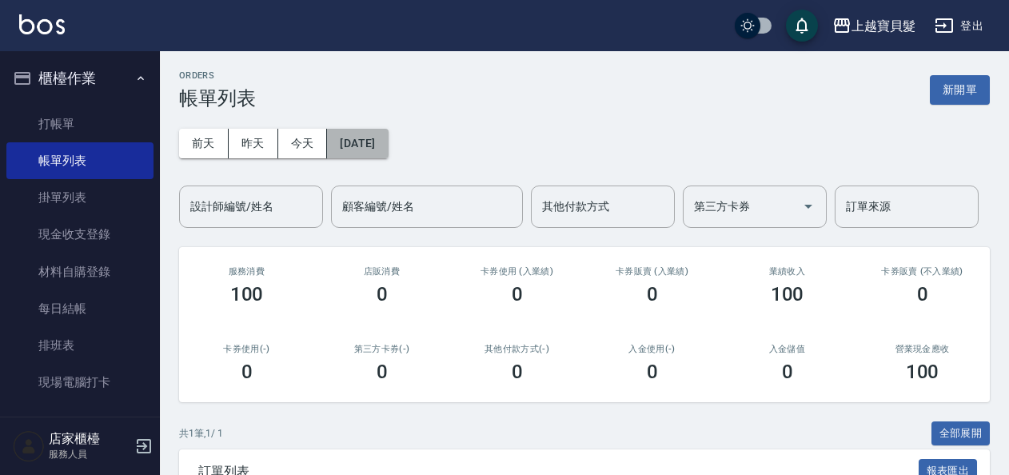
click at [367, 155] on button "[DATE]" at bounding box center [357, 144] width 61 height 30
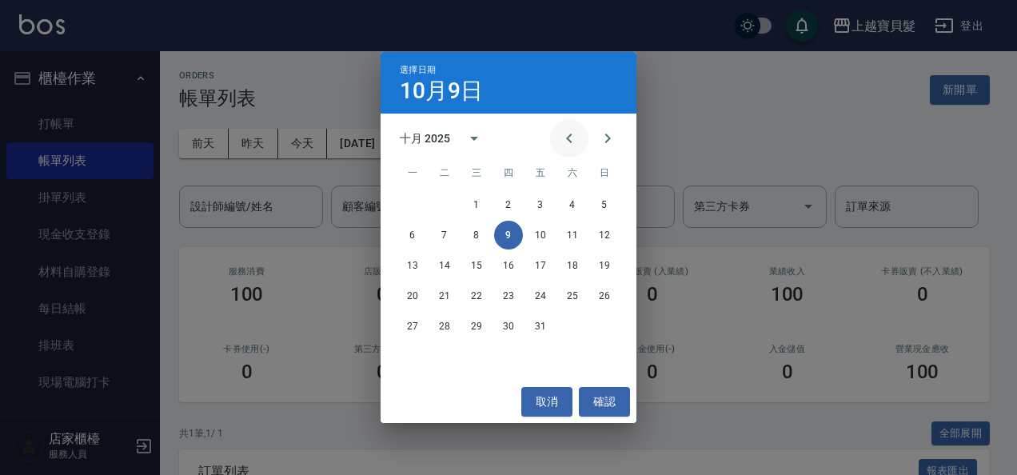
click at [559, 136] on icon "Previous month" at bounding box center [568, 138] width 19 height 19
click at [434, 324] on button "30" at bounding box center [444, 326] width 29 height 29
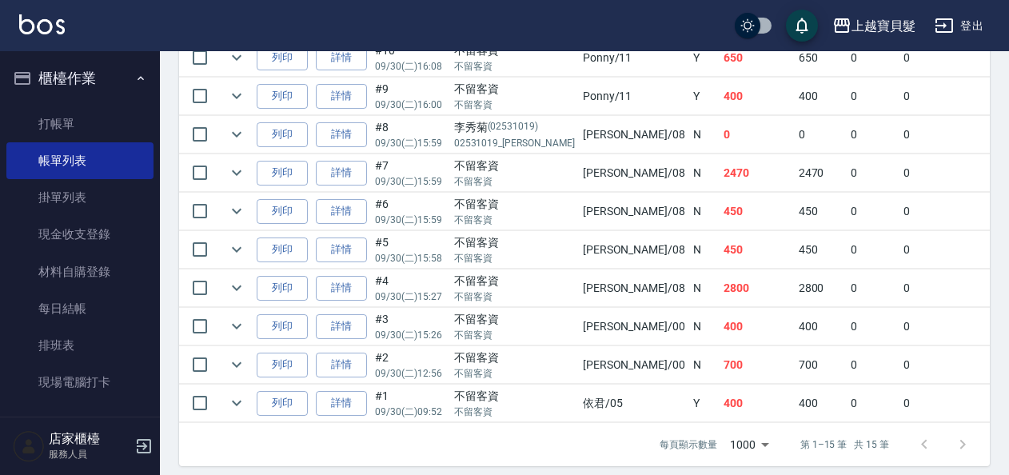
scroll to position [699, 0]
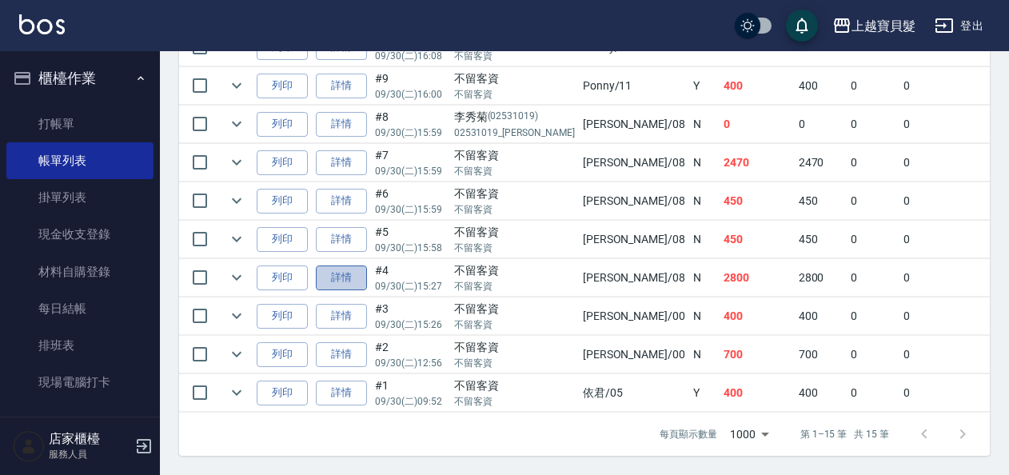
click at [356, 269] on link "詳情" at bounding box center [341, 277] width 51 height 25
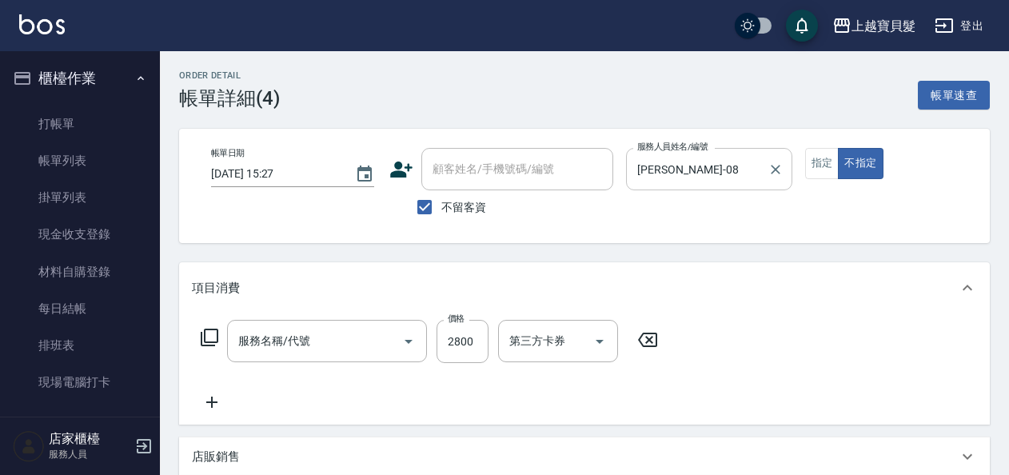
type input "2025/09/30 15:27"
checkbox input "true"
type input "麗娟-08"
type input "染髮L(402)"
click at [816, 163] on button "指定" at bounding box center [822, 163] width 34 height 31
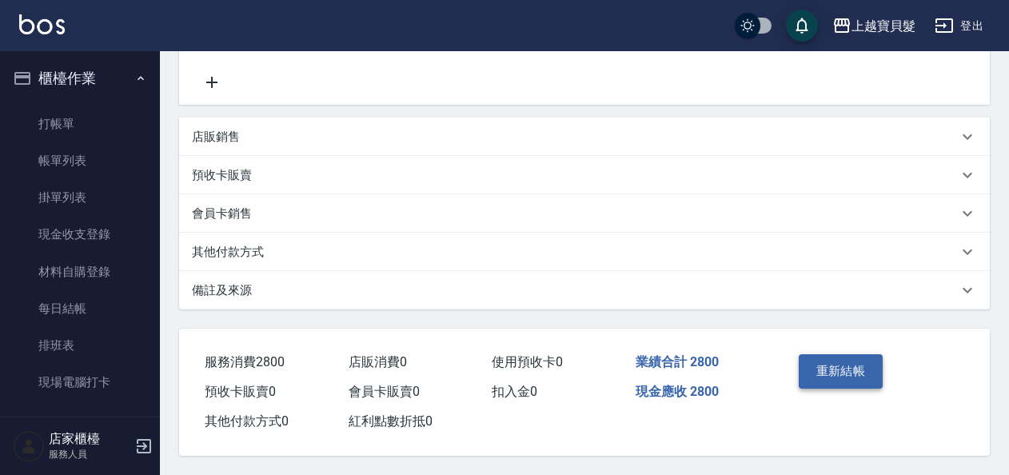
scroll to position [325, 0]
click at [873, 378] on button "重新結帳" at bounding box center [840, 371] width 85 height 34
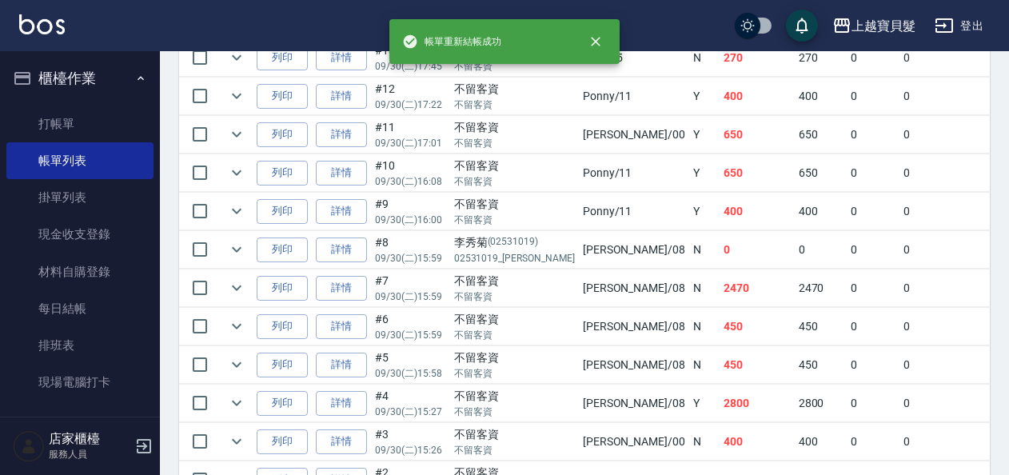
scroll to position [699, 0]
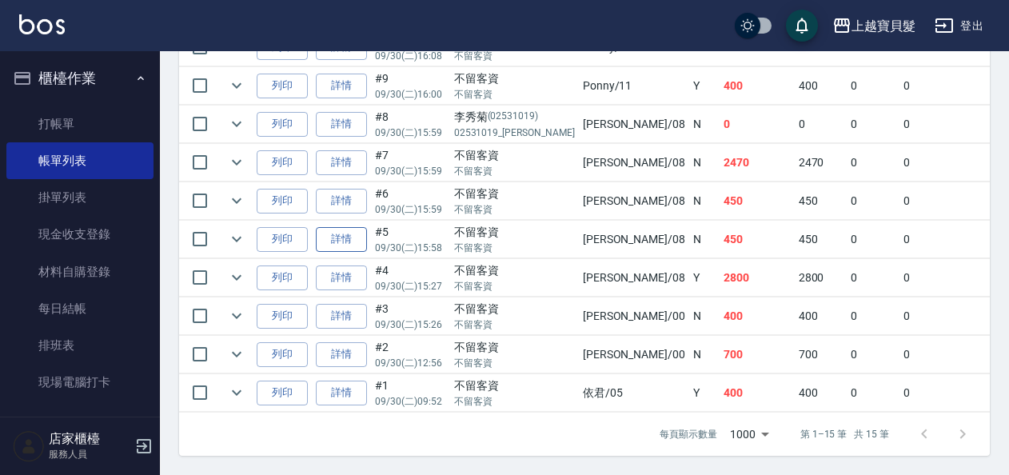
click at [354, 237] on link "詳情" at bounding box center [341, 239] width 51 height 25
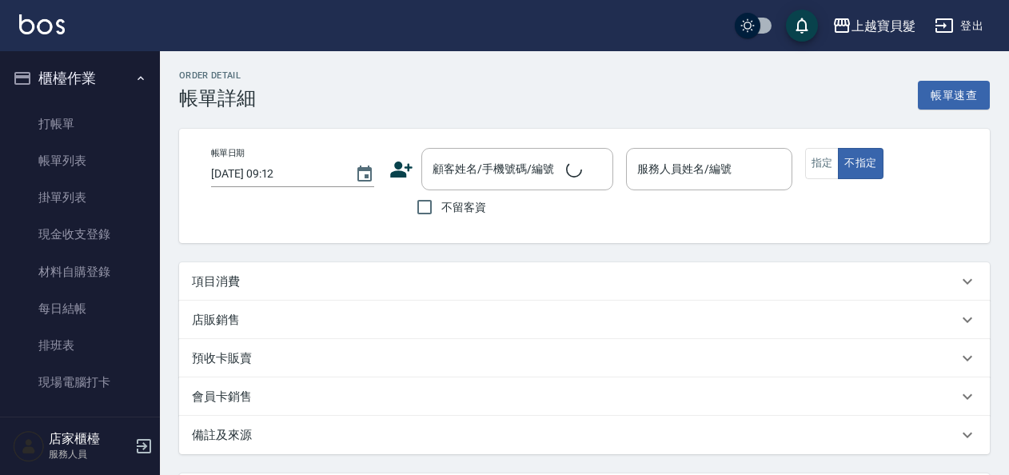
type input "2025/09/30 15:58"
checkbox input "true"
type input "麗娟-08"
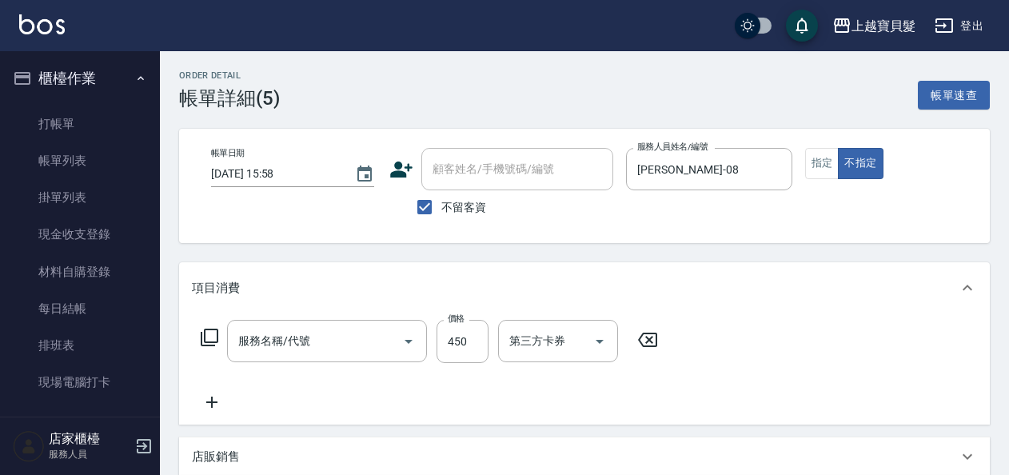
type input "剪髮(202)"
click at [828, 170] on button "指定" at bounding box center [822, 163] width 34 height 31
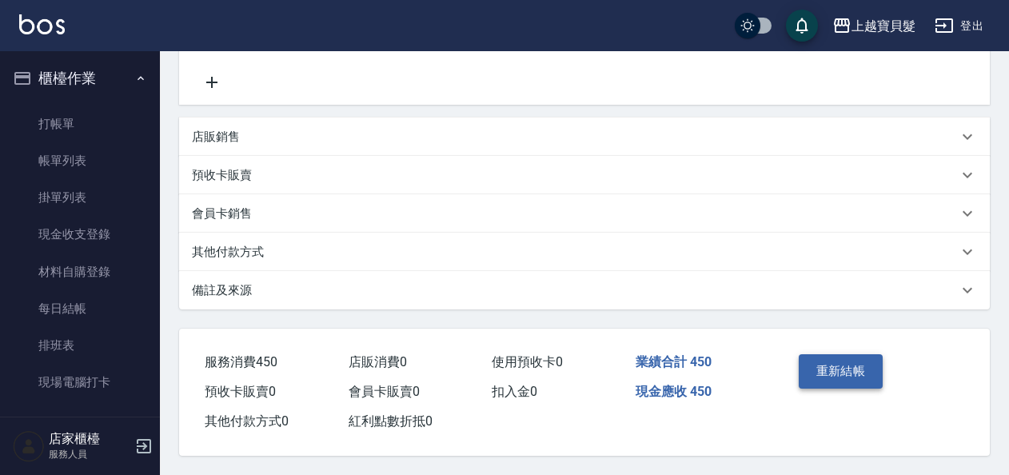
scroll to position [325, 0]
click at [876, 364] on button "重新結帳" at bounding box center [840, 371] width 85 height 34
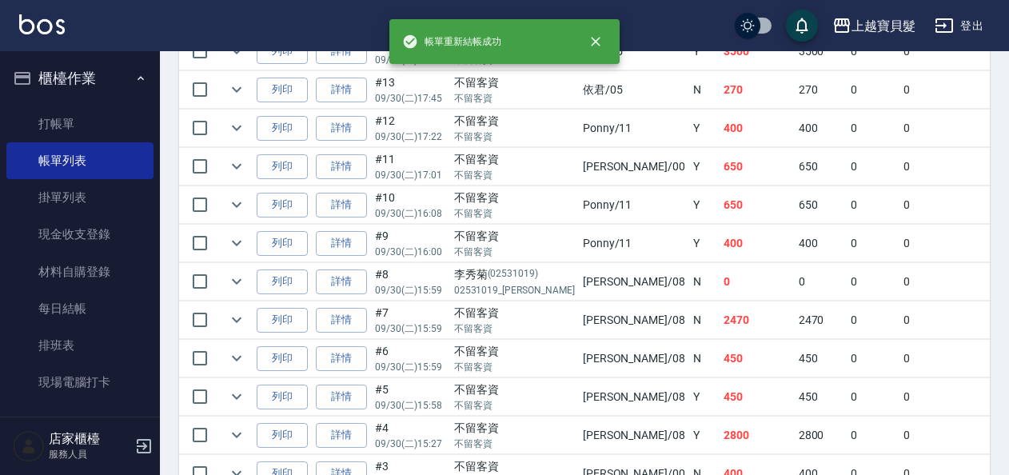
scroll to position [639, 0]
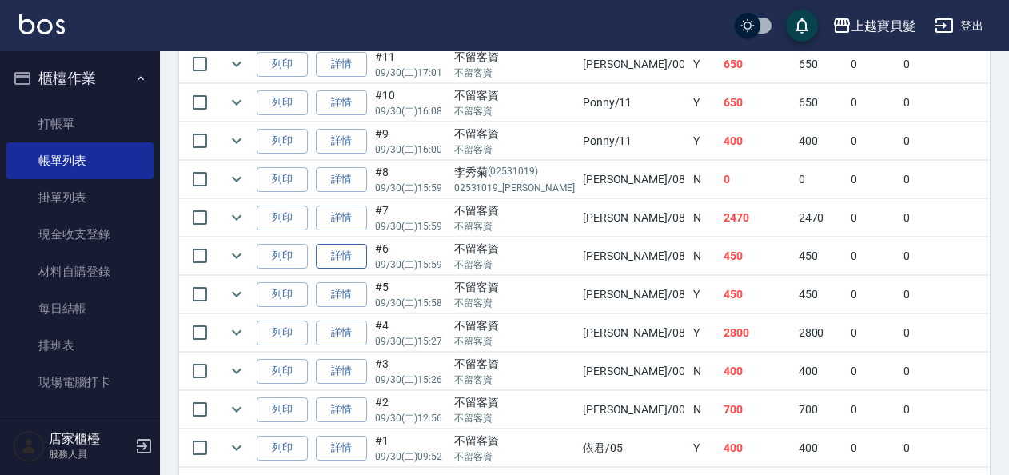
click at [349, 244] on link "詳情" at bounding box center [341, 256] width 51 height 25
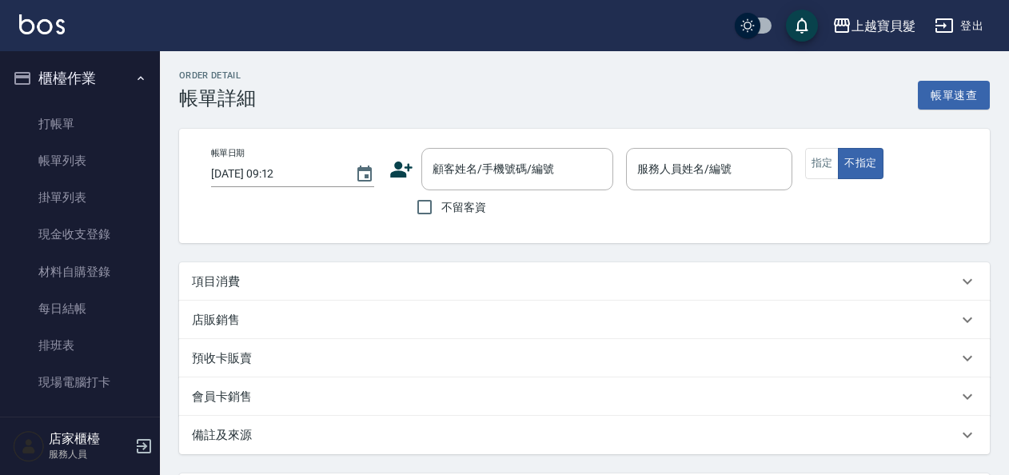
type input "2025/09/30 15:59"
checkbox input "true"
type input "麗娟-08"
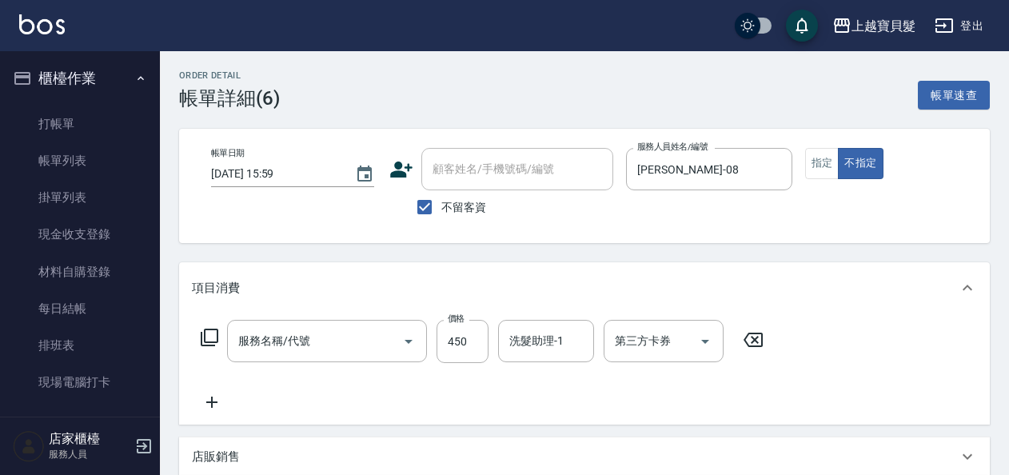
type input "剪髮(202)"
click at [814, 160] on button "指定" at bounding box center [822, 163] width 34 height 31
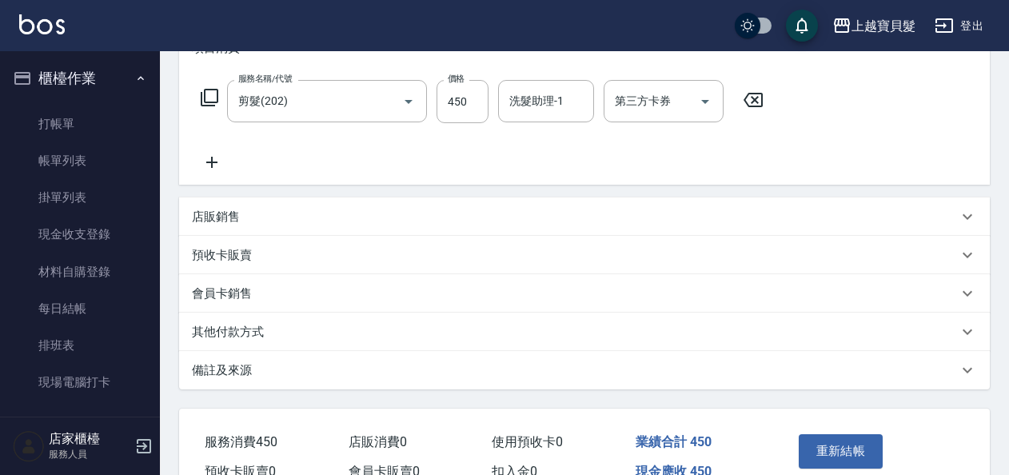
scroll to position [325, 0]
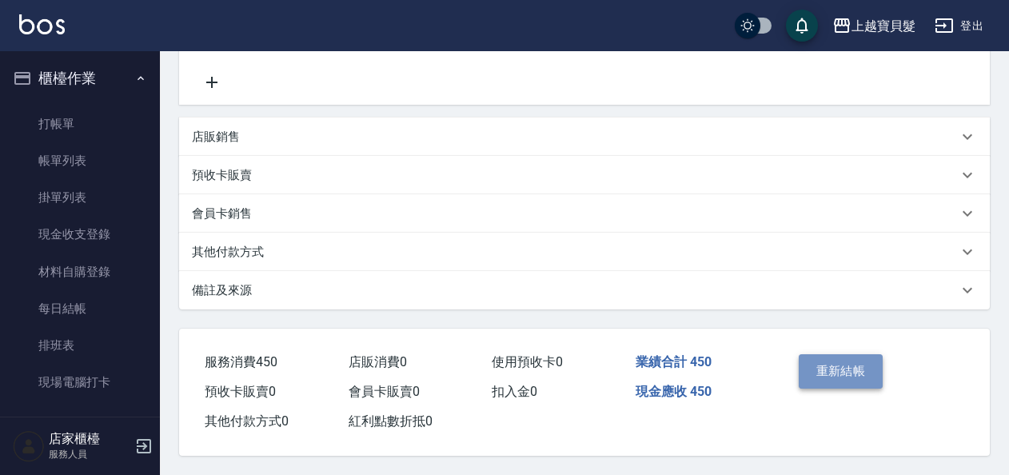
click at [841, 371] on button "重新結帳" at bounding box center [840, 371] width 85 height 34
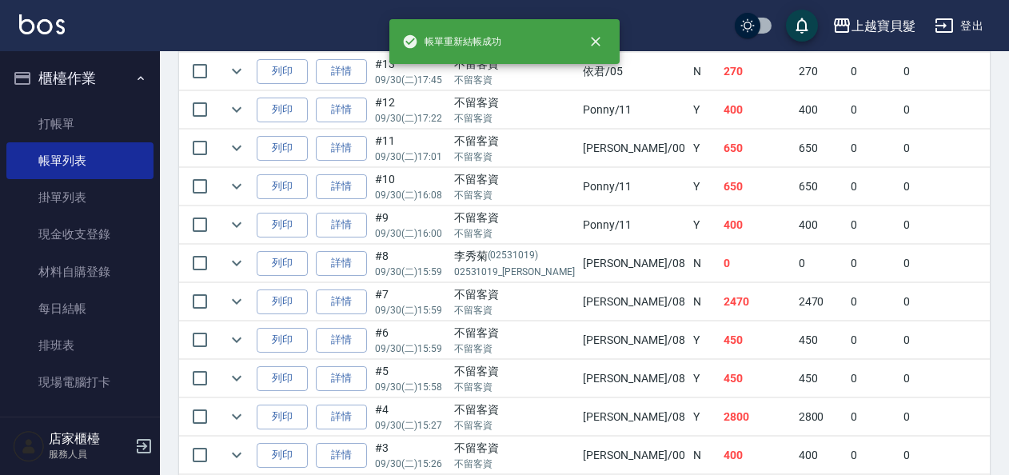
scroll to position [639, 0]
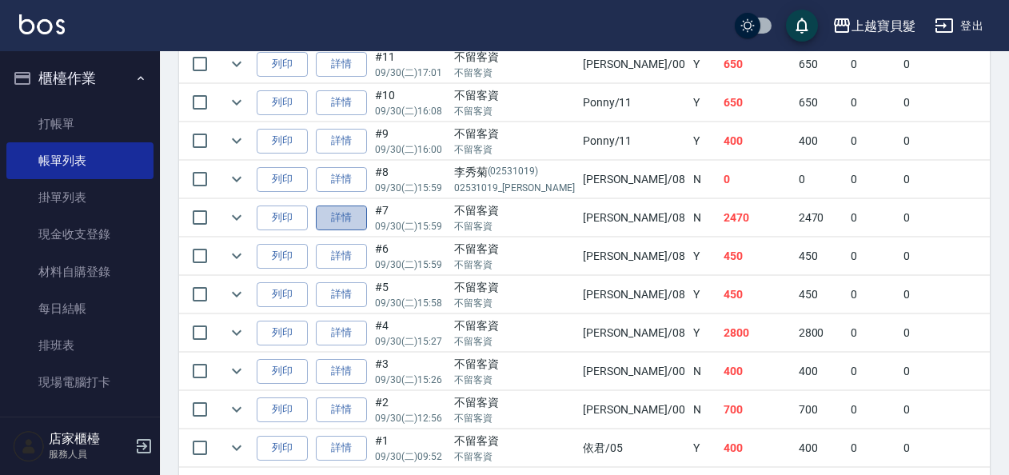
click at [328, 219] on link "詳情" at bounding box center [341, 217] width 51 height 25
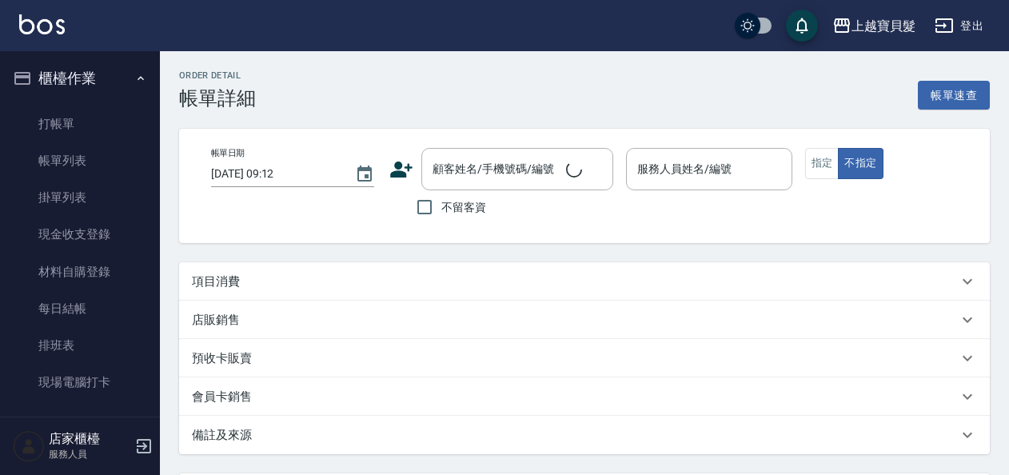
type input "2025/09/30 15:59"
checkbox input "true"
type input "麗娟-08"
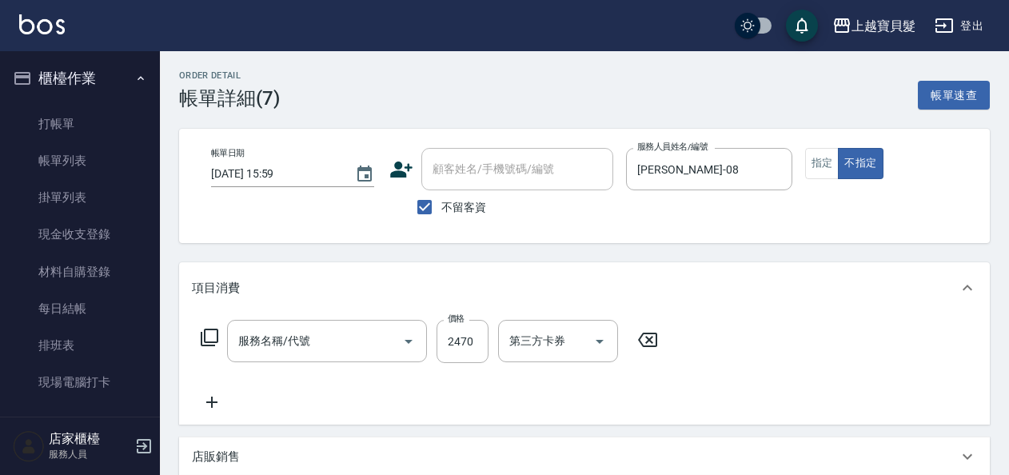
type input "染髮L(402)"
click at [811, 161] on button "指定" at bounding box center [822, 163] width 34 height 31
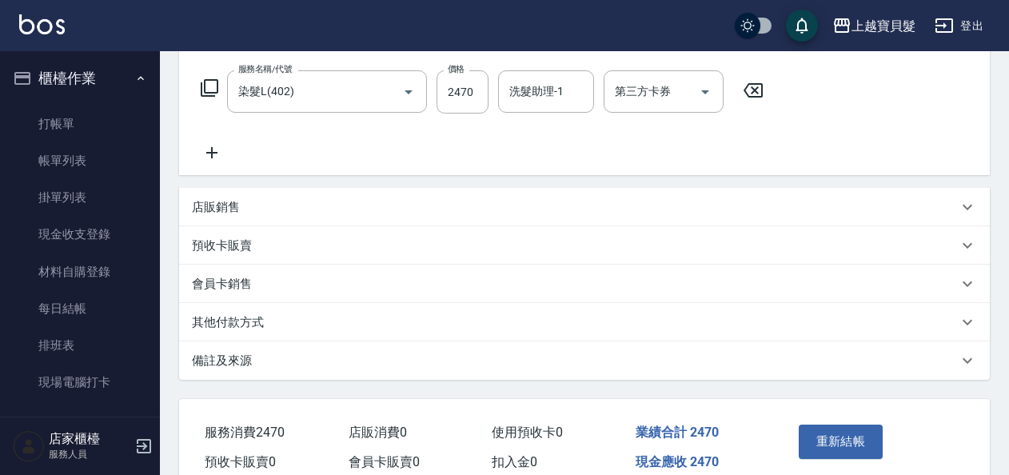
scroll to position [325, 0]
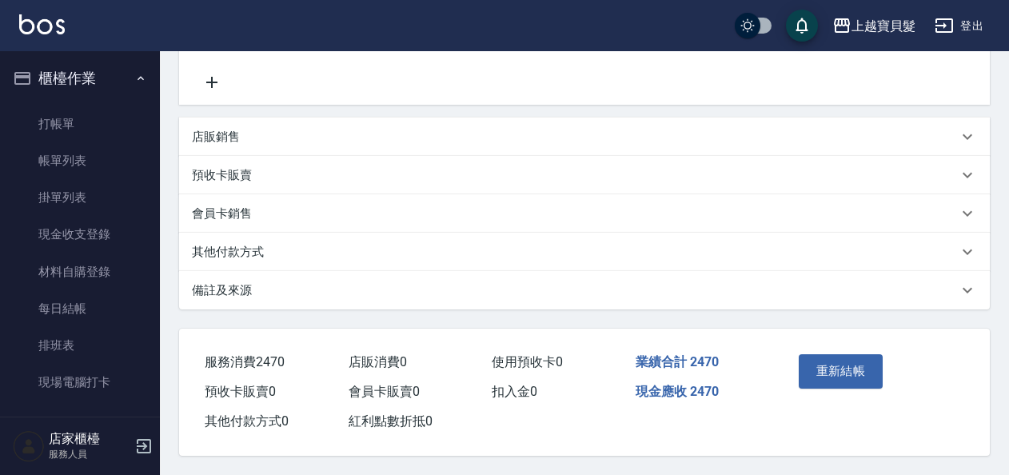
click at [816, 348] on div "重新結帳" at bounding box center [832, 383] width 80 height 70
click at [821, 354] on button "重新結帳" at bounding box center [840, 371] width 85 height 34
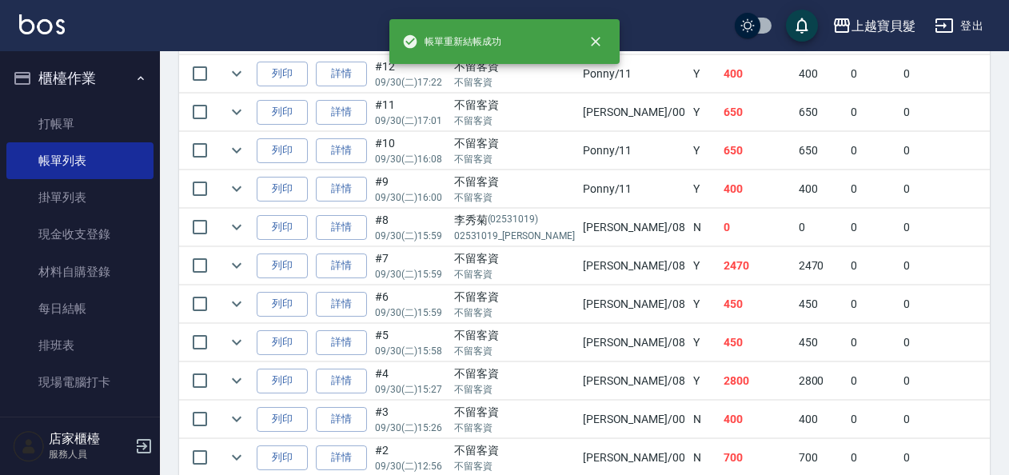
scroll to position [699, 0]
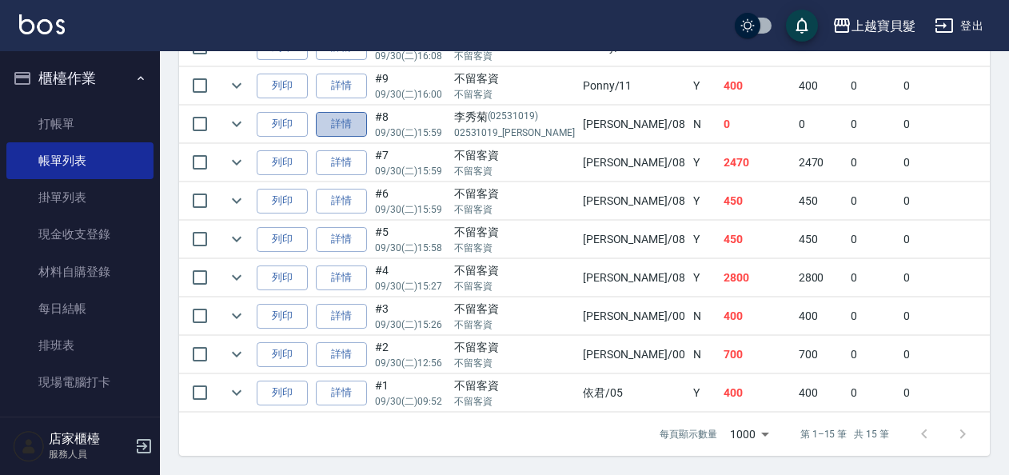
click at [348, 117] on link "詳情" at bounding box center [341, 124] width 51 height 25
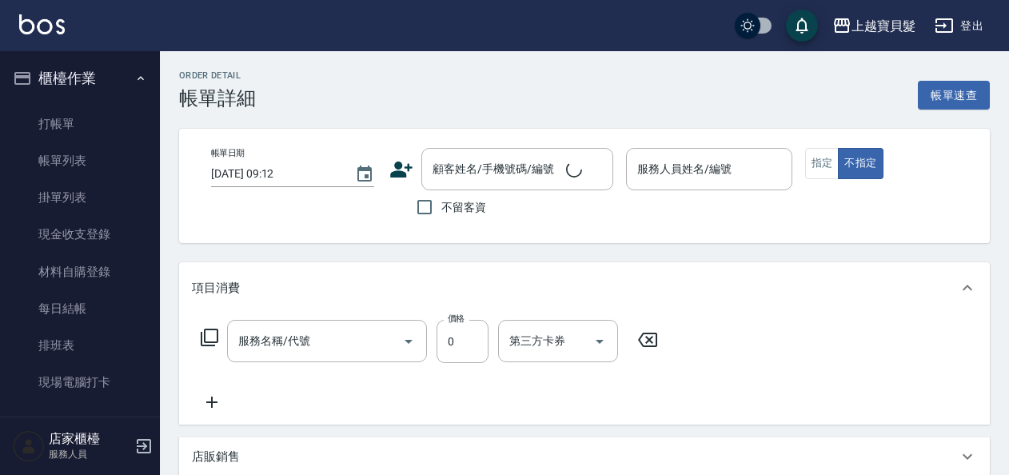
type input "2025/09/30 15:59"
type input "麗娟-08"
type input "使用剪髮卡(208)"
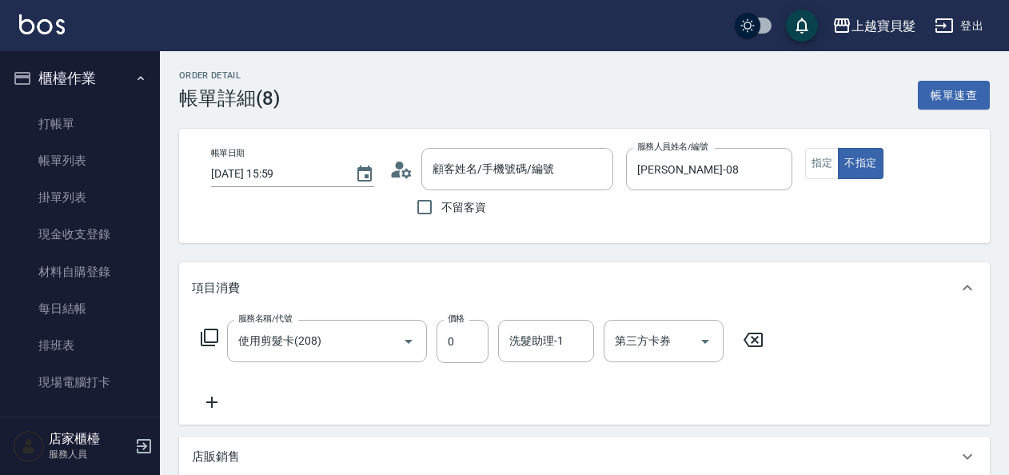
type input "李秀菊/02531019_李秀菊/02531019"
click at [815, 173] on button "指定" at bounding box center [822, 163] width 34 height 31
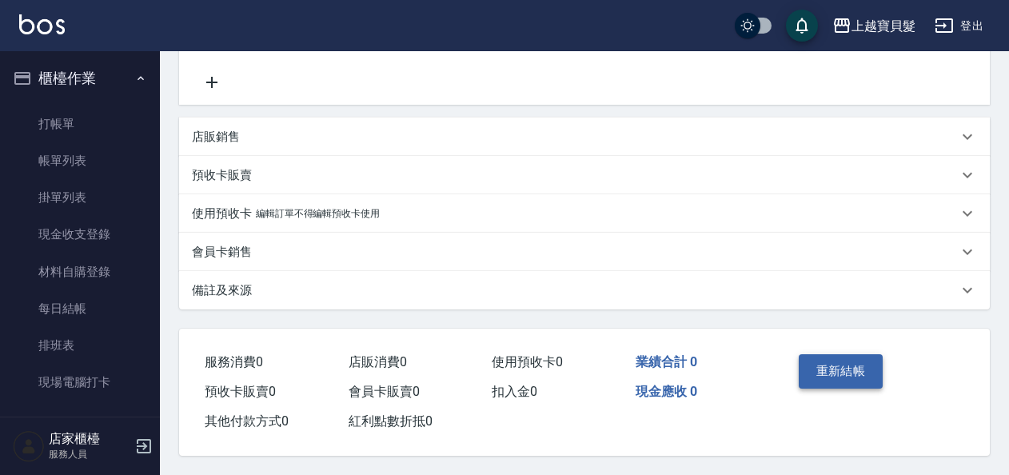
click at [870, 368] on button "重新結帳" at bounding box center [840, 371] width 85 height 34
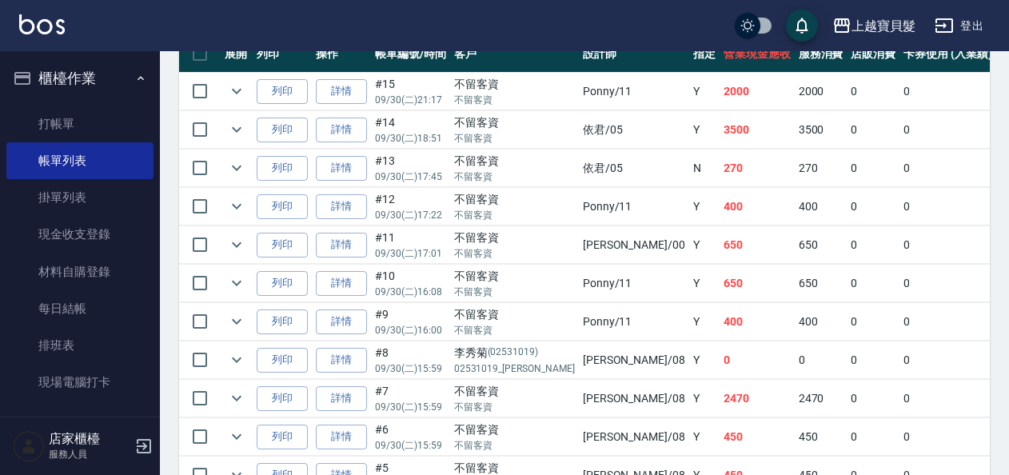
scroll to position [539, 0]
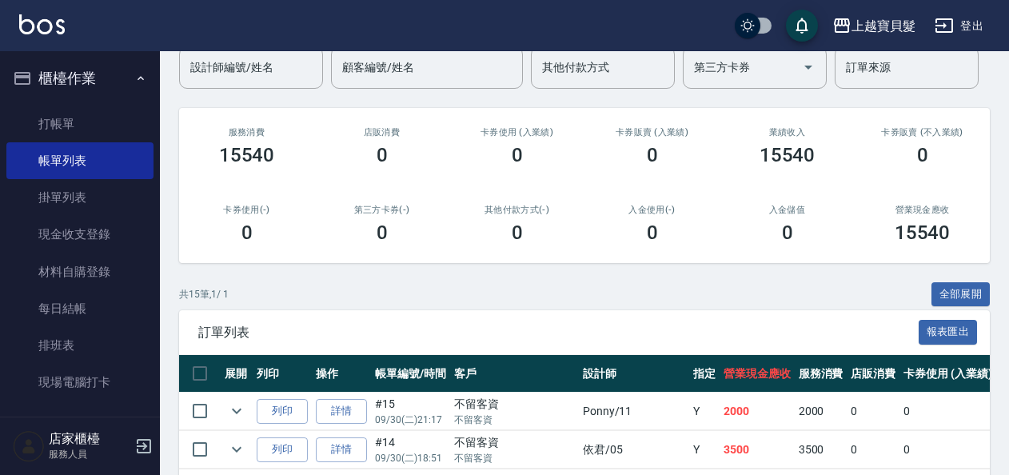
click at [263, 68] on input "設計師編號/姓名" at bounding box center [250, 68] width 129 height 28
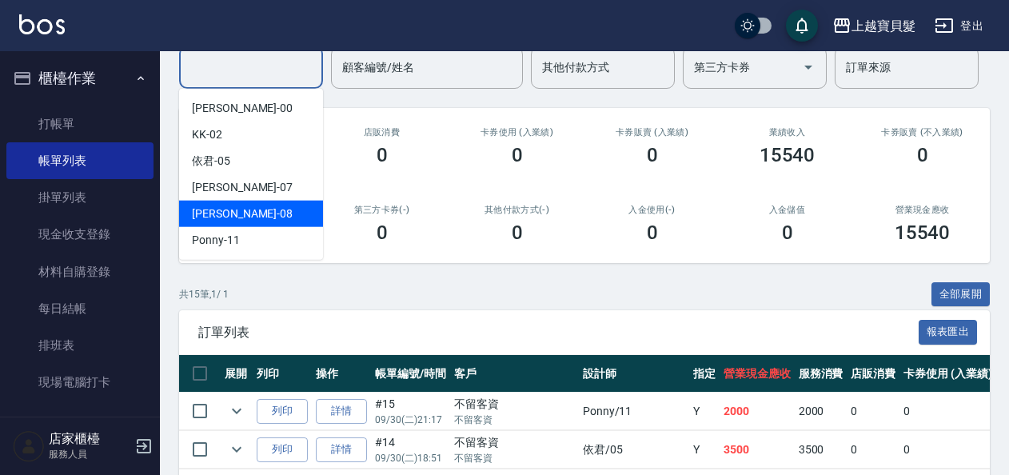
click at [264, 202] on div "麗娟 -08" at bounding box center [251, 214] width 144 height 26
type input "麗娟-08"
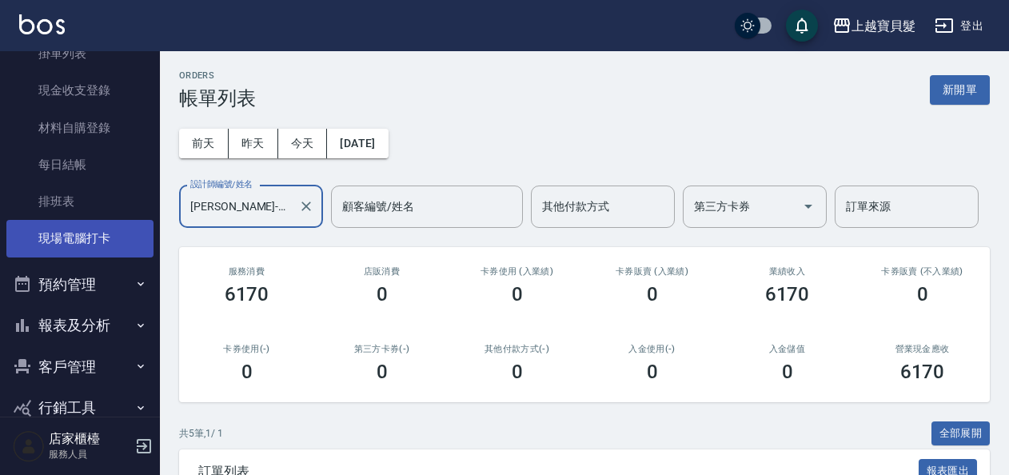
scroll to position [174, 0]
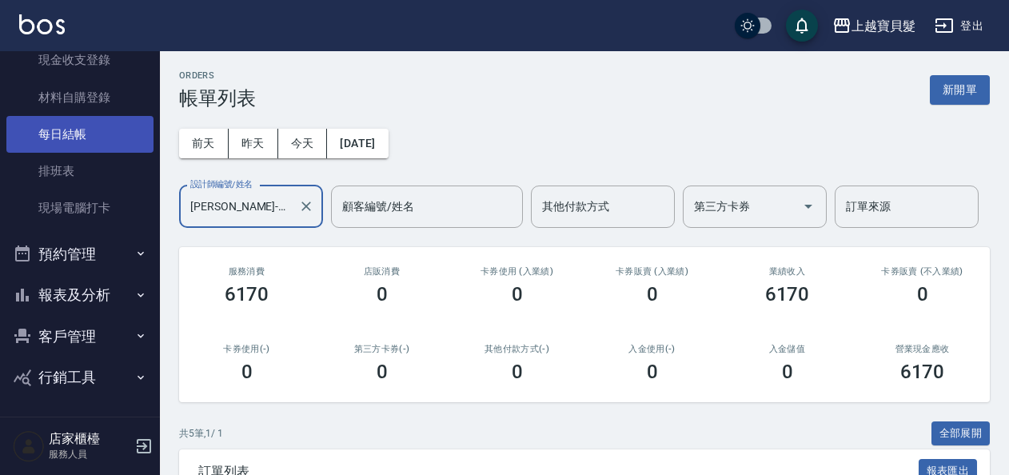
click at [66, 137] on link "每日結帳" at bounding box center [79, 134] width 147 height 37
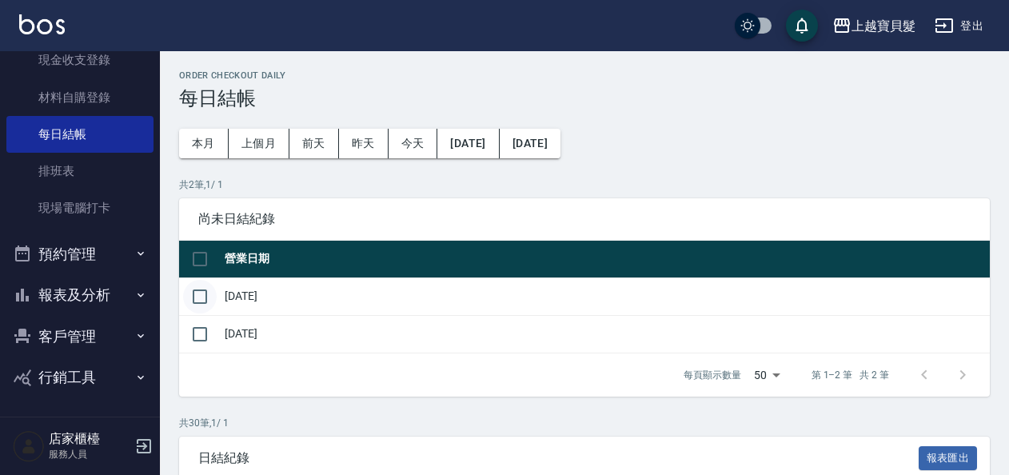
click at [213, 292] on input "checkbox" at bounding box center [200, 297] width 34 height 34
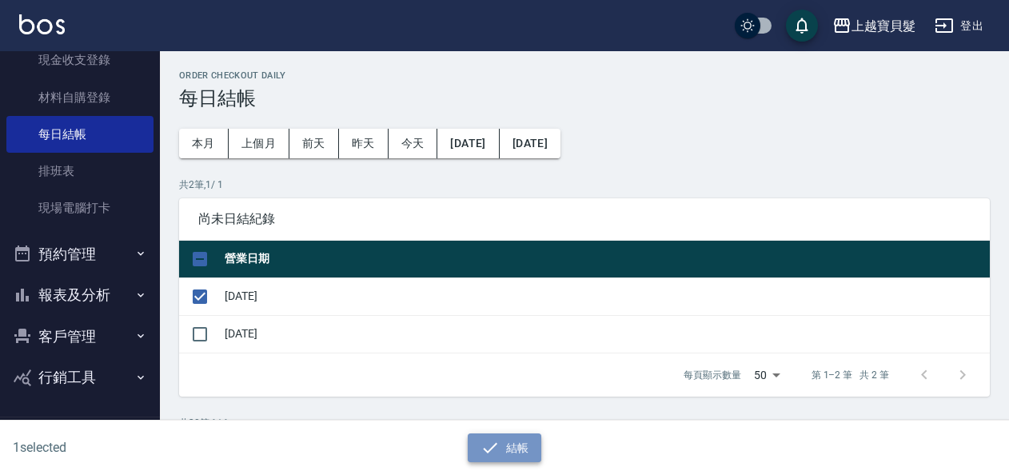
click at [520, 448] on button "結帳" at bounding box center [505, 448] width 74 height 30
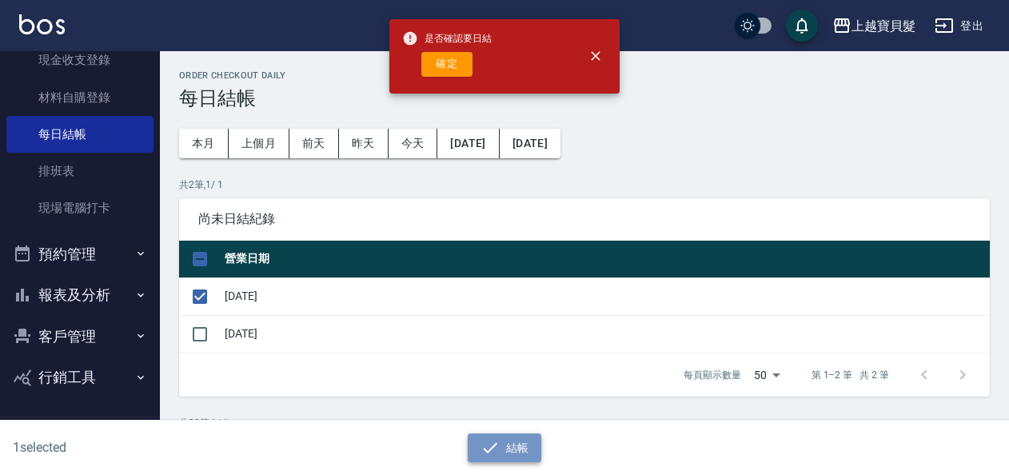
click at [500, 446] on button "結帳" at bounding box center [505, 448] width 74 height 30
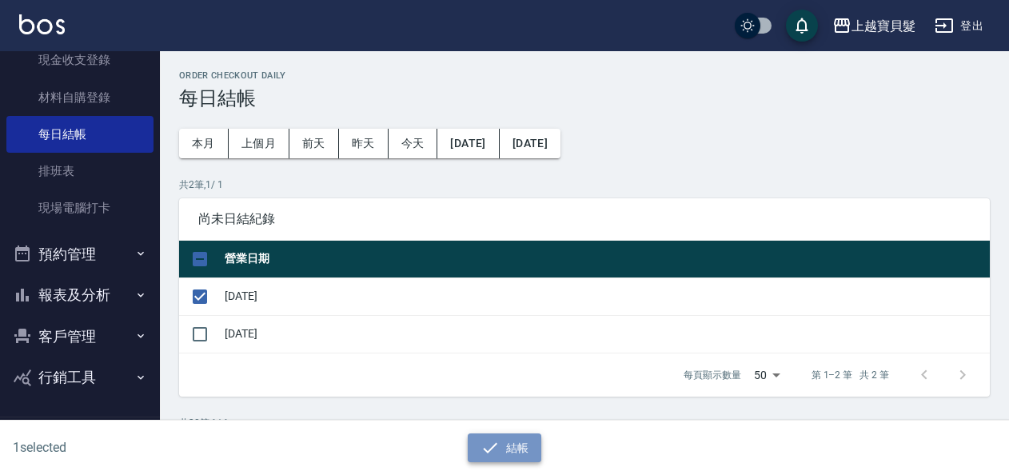
click at [502, 456] on button "結帳" at bounding box center [505, 448] width 74 height 30
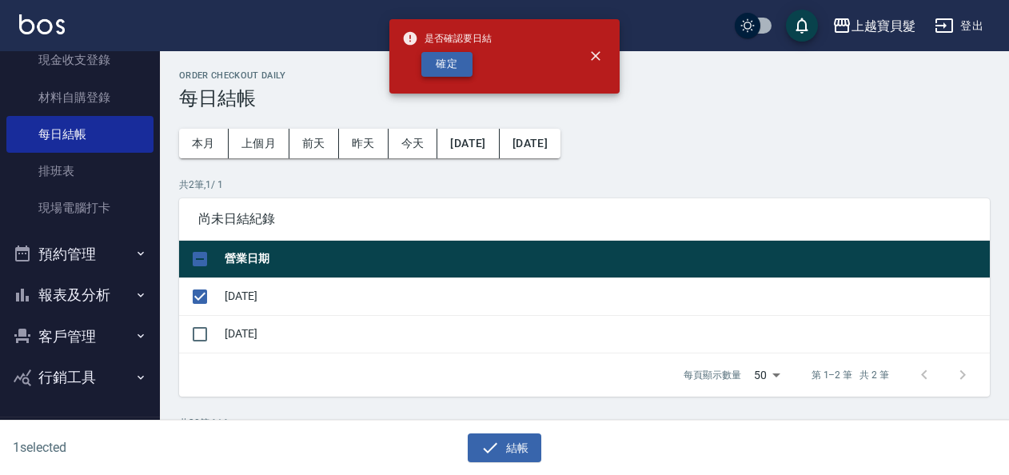
click at [449, 70] on button "確定" at bounding box center [446, 64] width 51 height 25
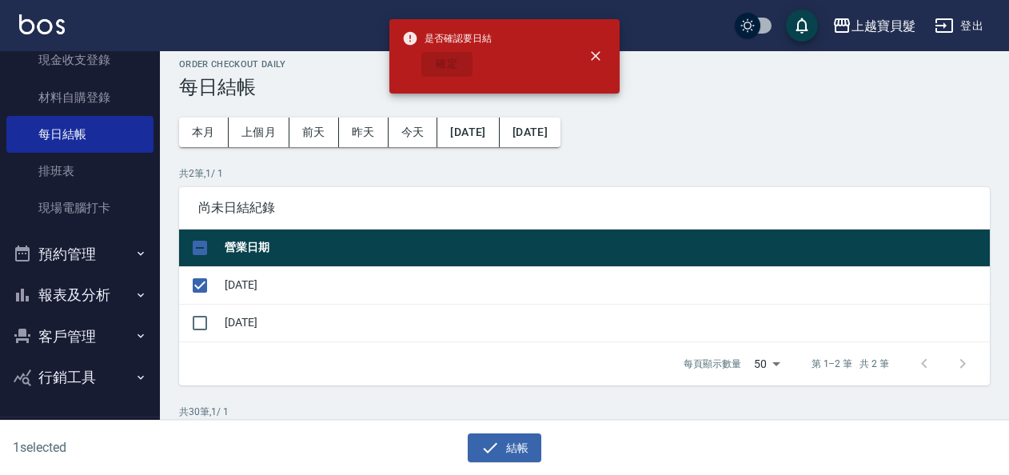
scroll to position [80, 0]
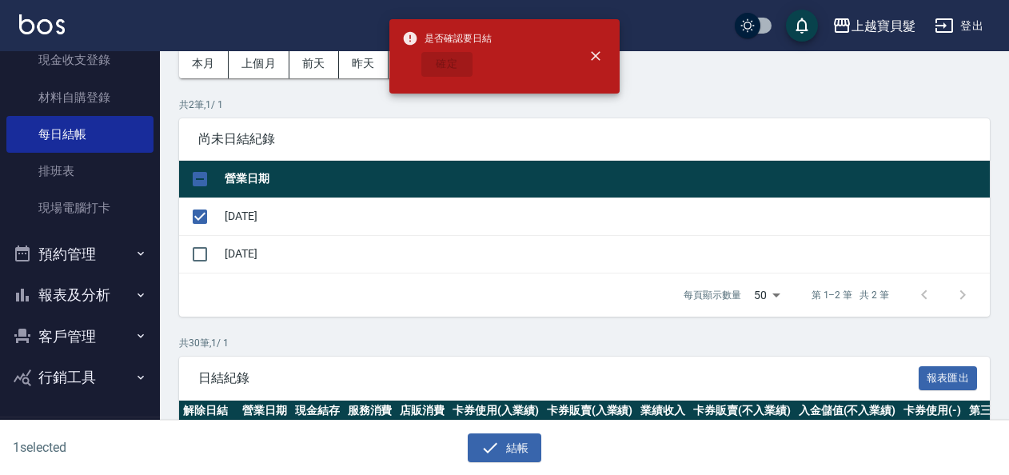
checkbox input "false"
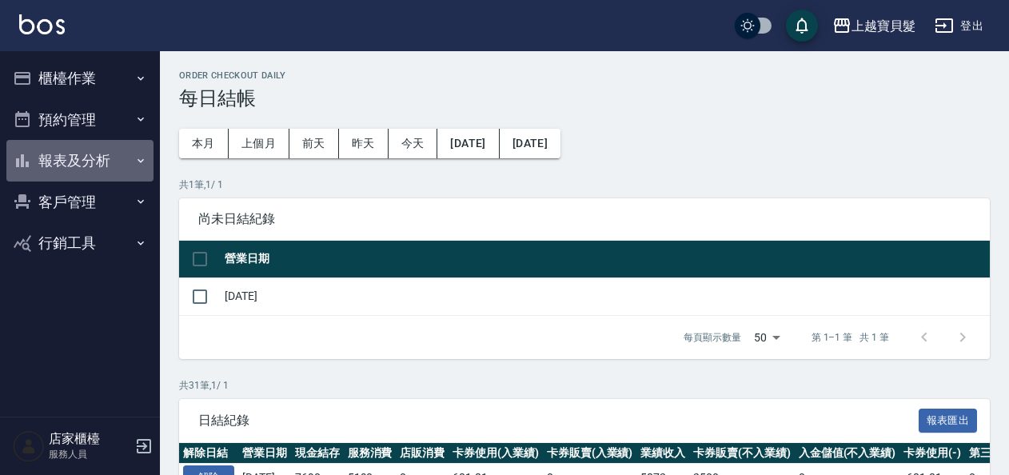
click at [78, 165] on button "報表及分析" at bounding box center [79, 161] width 147 height 42
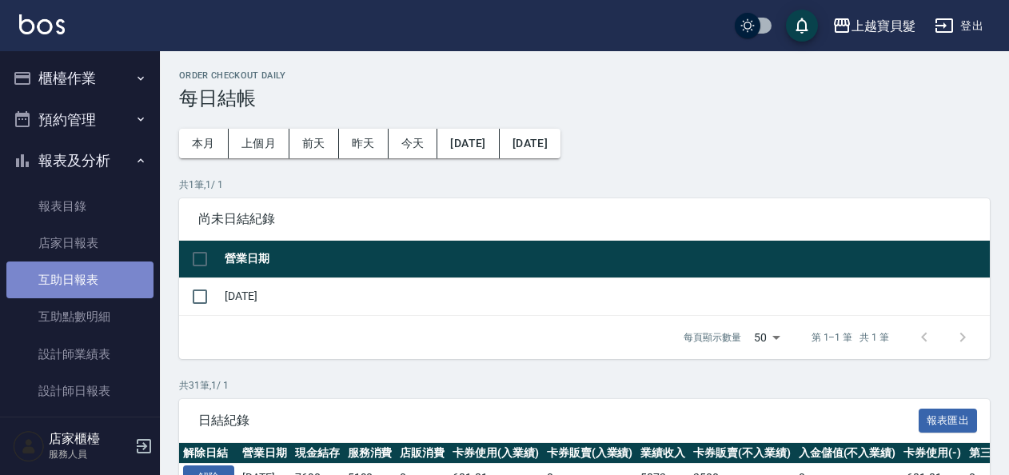
click at [118, 278] on link "互助日報表" at bounding box center [79, 279] width 147 height 37
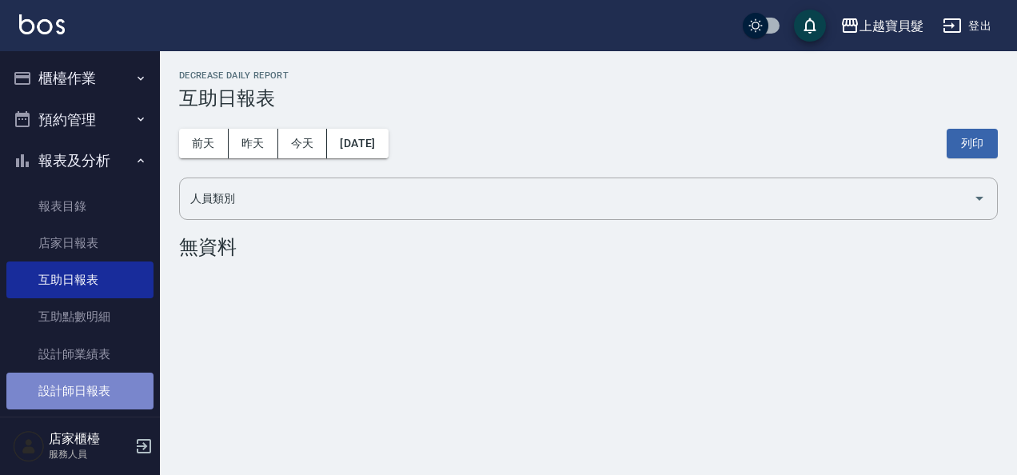
click at [112, 391] on link "設計師日報表" at bounding box center [79, 390] width 147 height 37
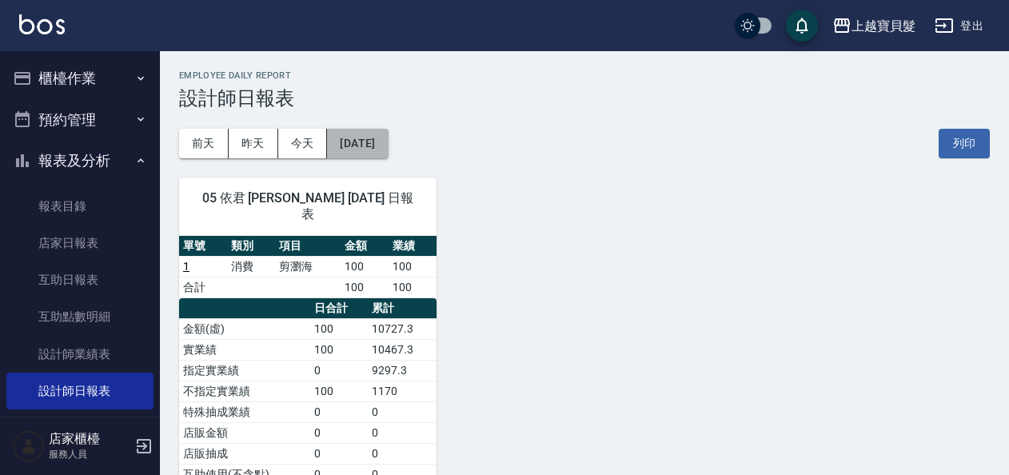
click at [388, 137] on button "[DATE]" at bounding box center [357, 144] width 61 height 30
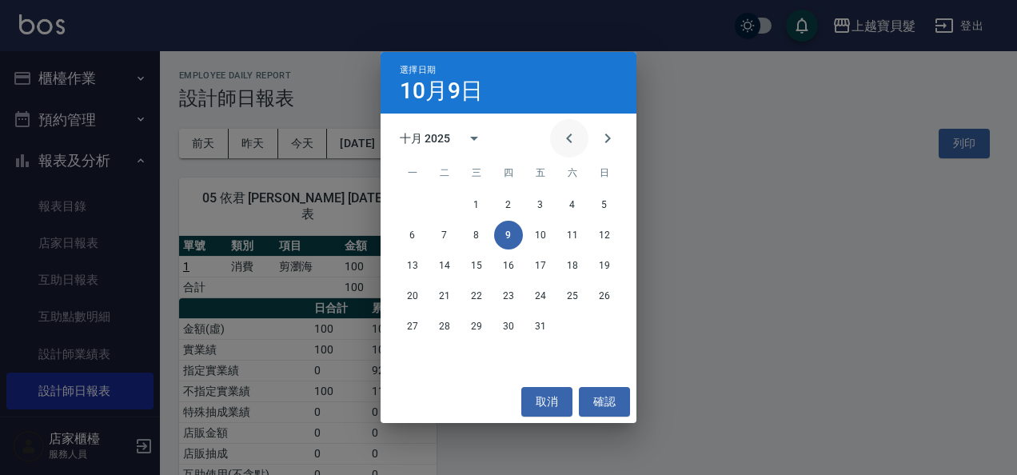
click at [574, 136] on icon "Previous month" at bounding box center [568, 138] width 19 height 19
click at [454, 332] on button "30" at bounding box center [444, 326] width 29 height 29
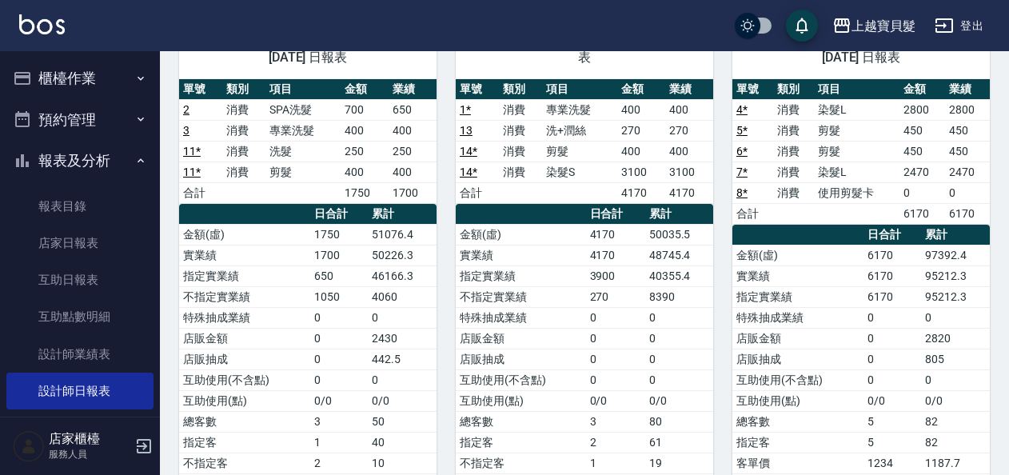
scroll to position [160, 0]
